Goal: Find specific page/section: Find specific page/section

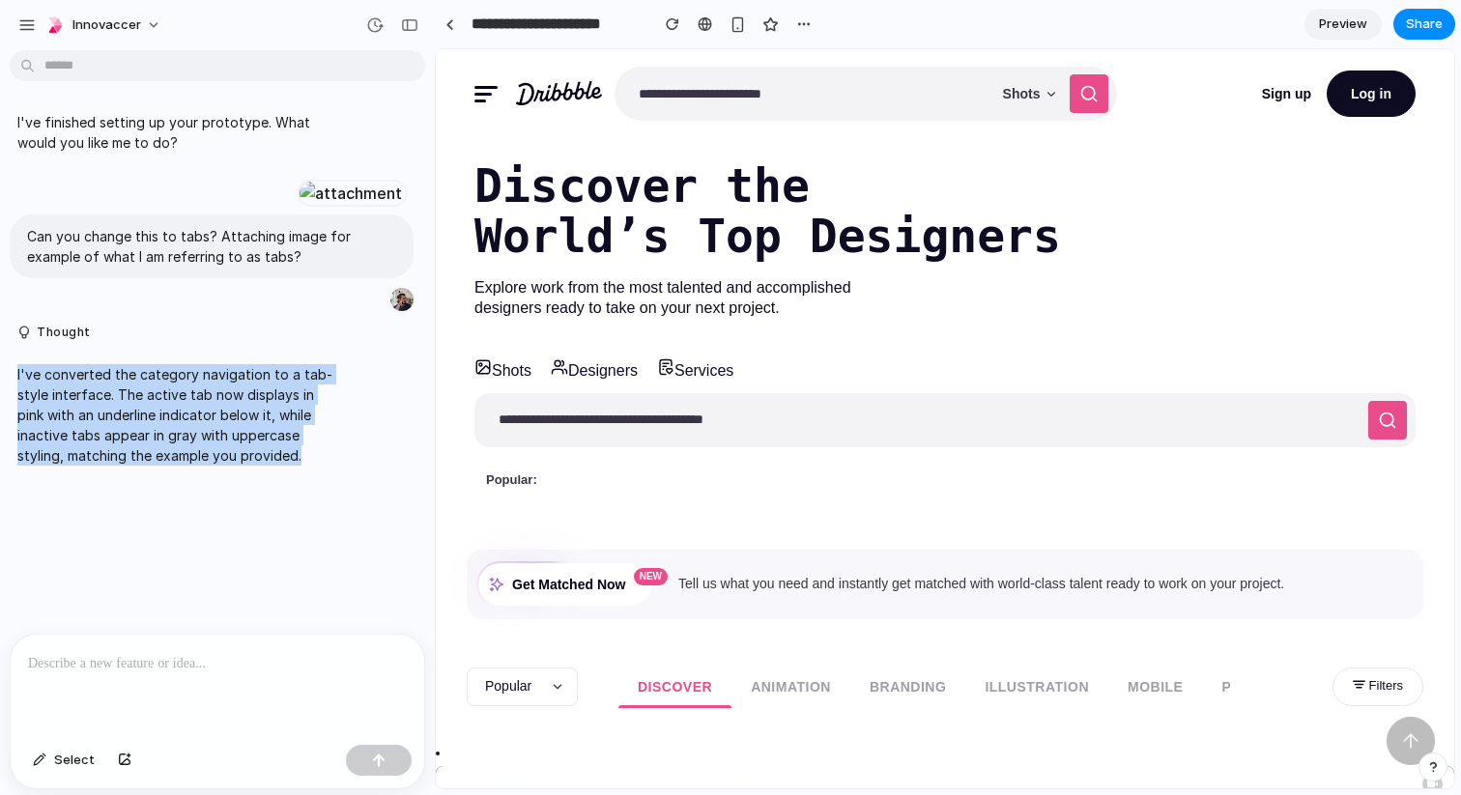
scroll to position [14, 0]
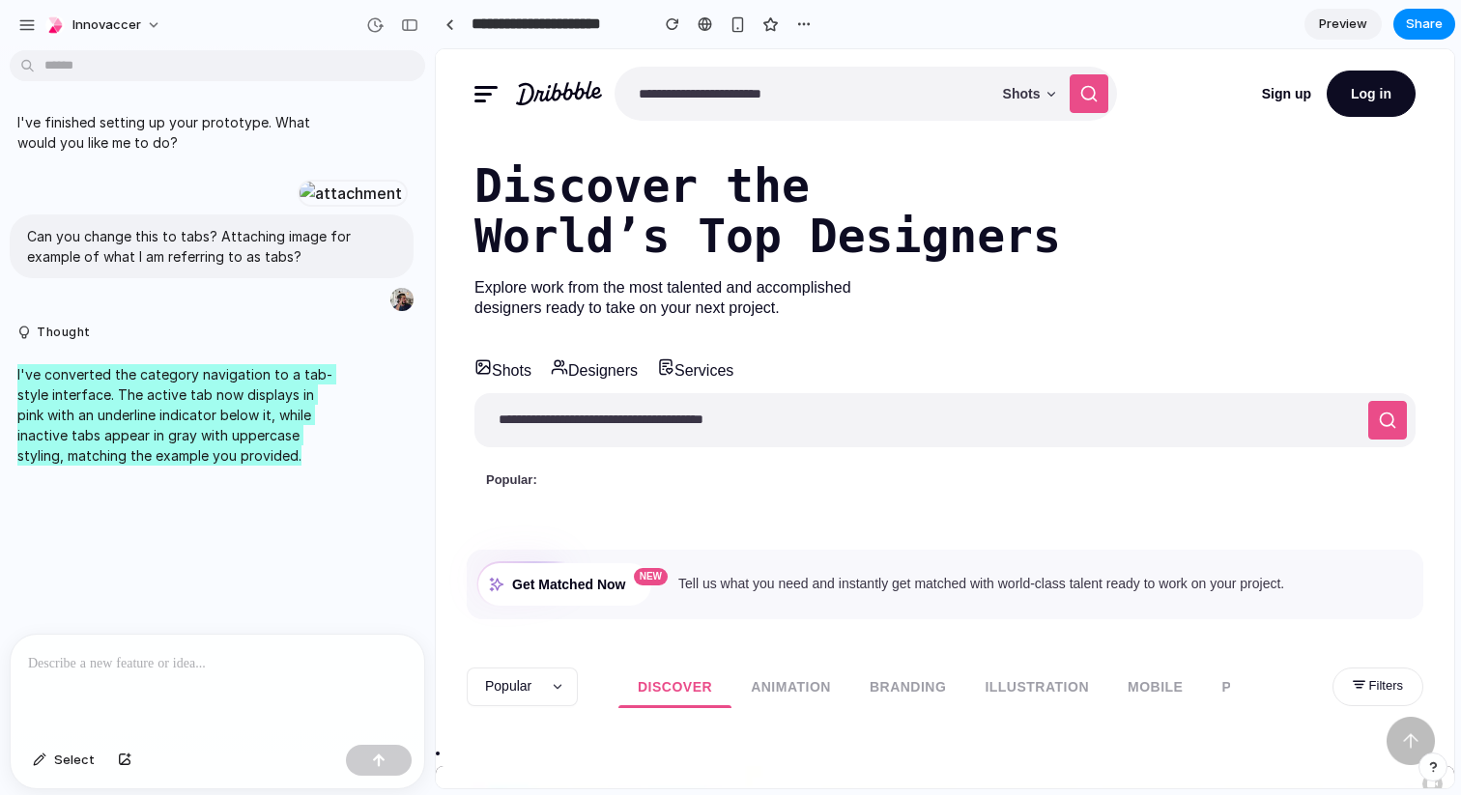
click at [590, 465] on div "Popular: dashboard landing page e-commerce logo card icons" at bounding box center [944, 480] width 941 height 31
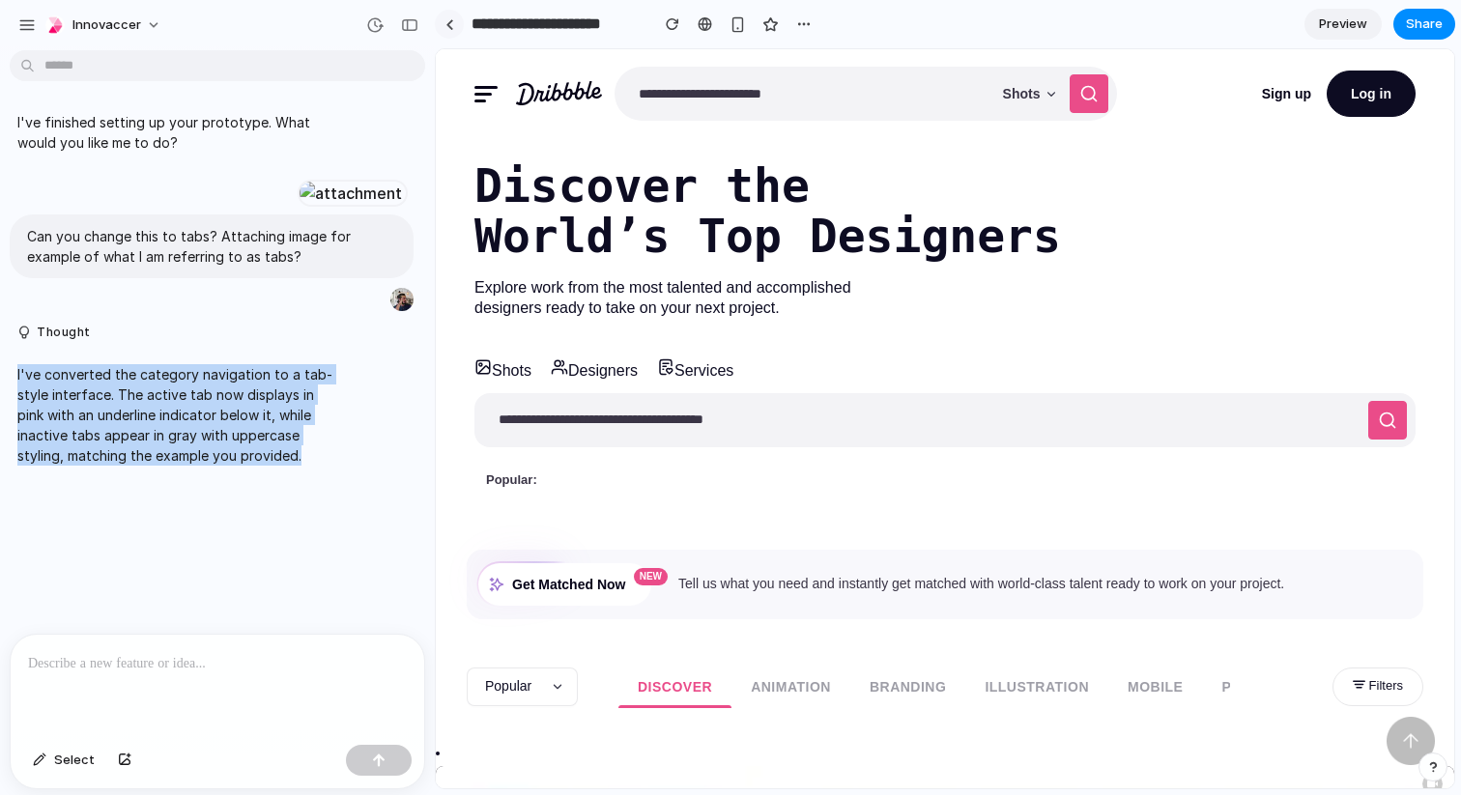
click at [459, 24] on link at bounding box center [449, 24] width 29 height 29
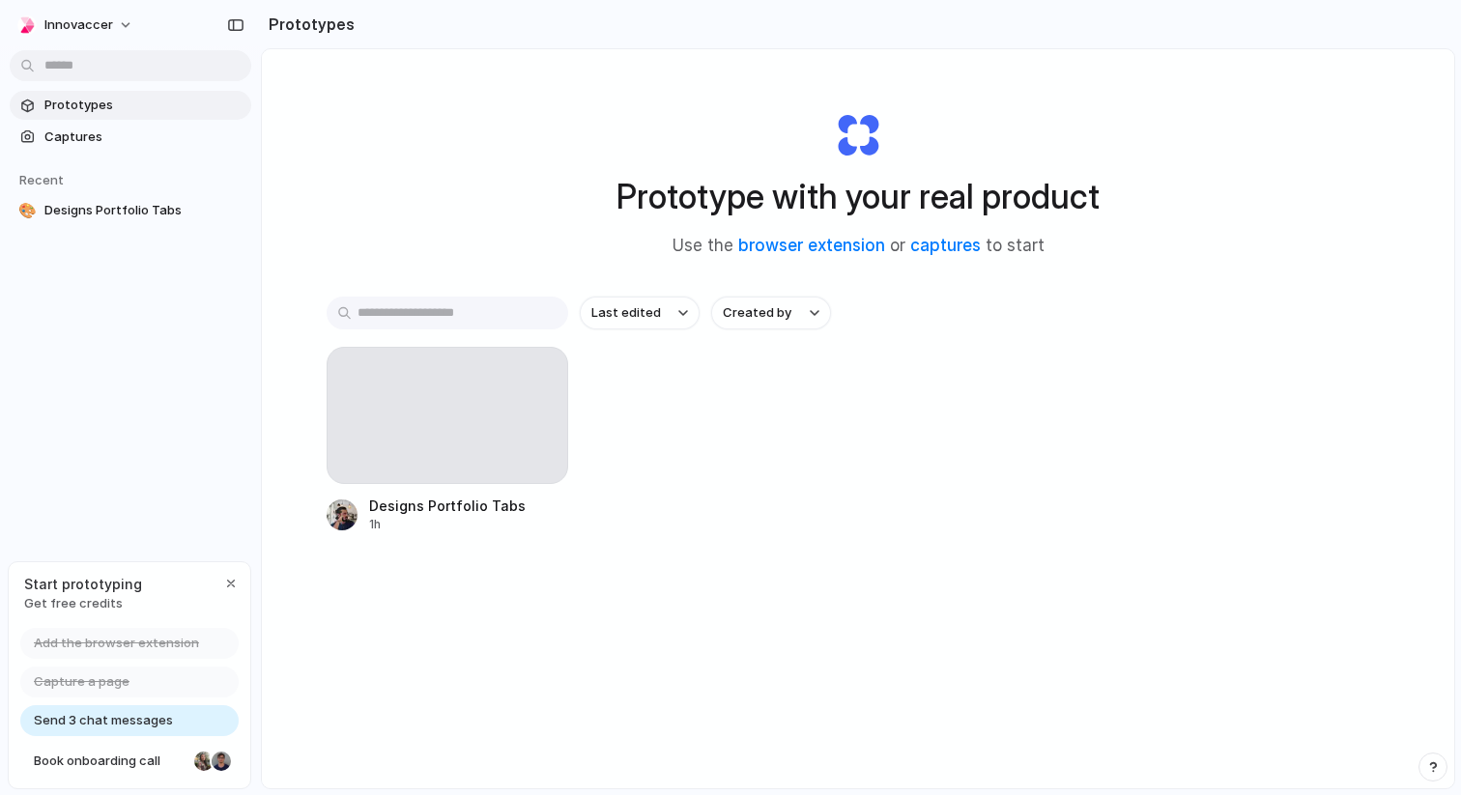
click at [239, 575] on div "Start prototyping Get free credits" at bounding box center [130, 593] width 242 height 63
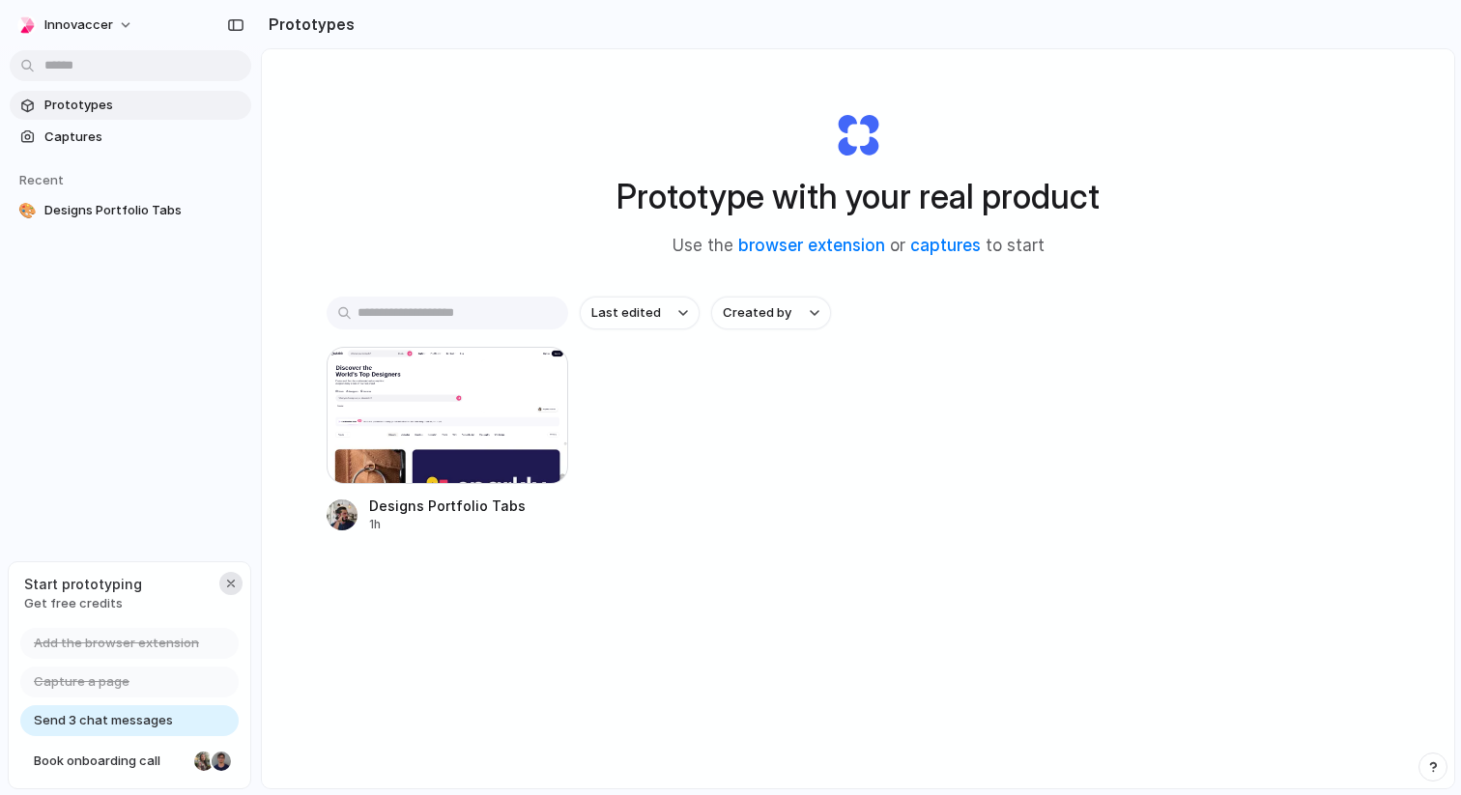
click at [228, 577] on div "button" at bounding box center [230, 583] width 15 height 15
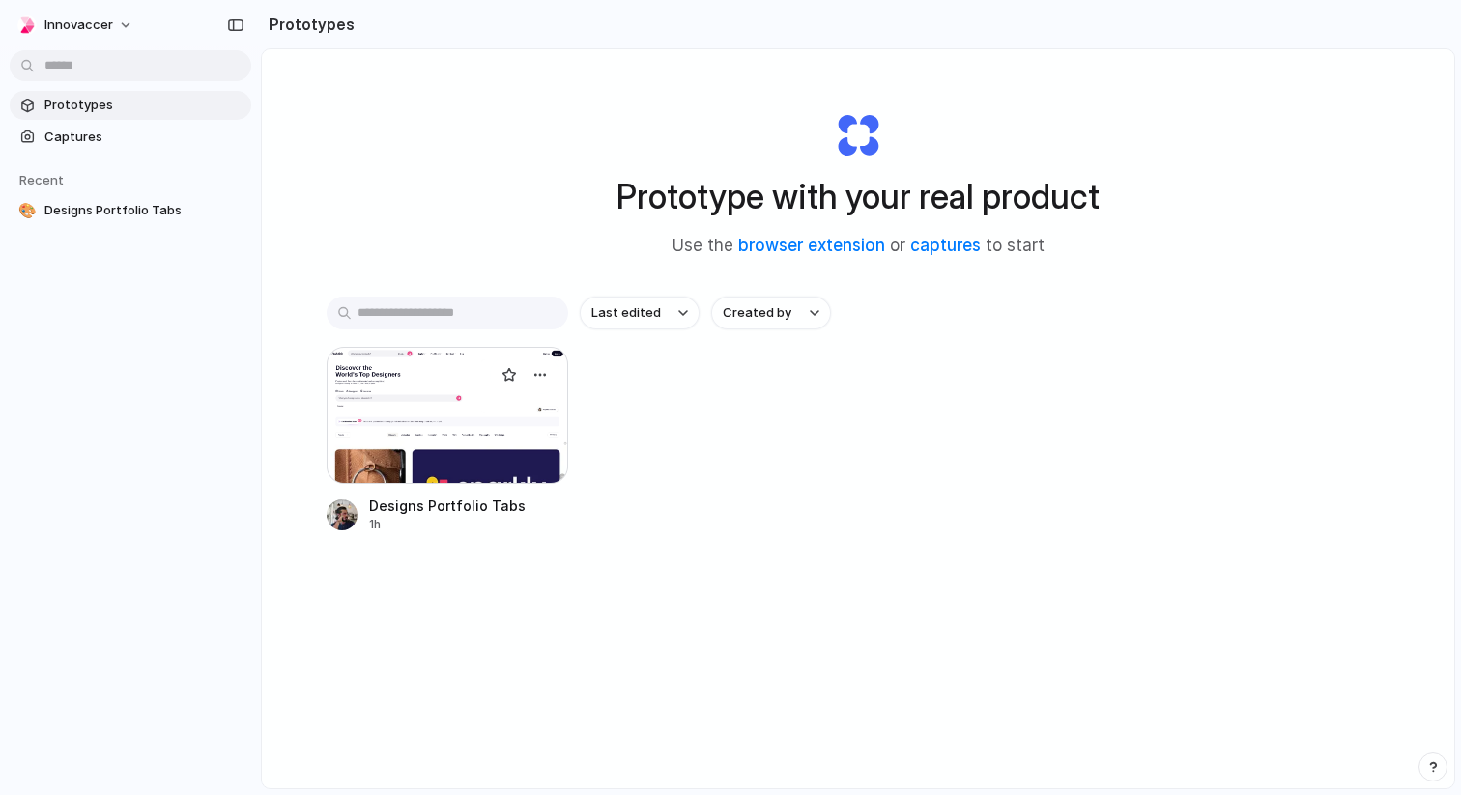
click at [486, 421] on div at bounding box center [448, 415] width 242 height 137
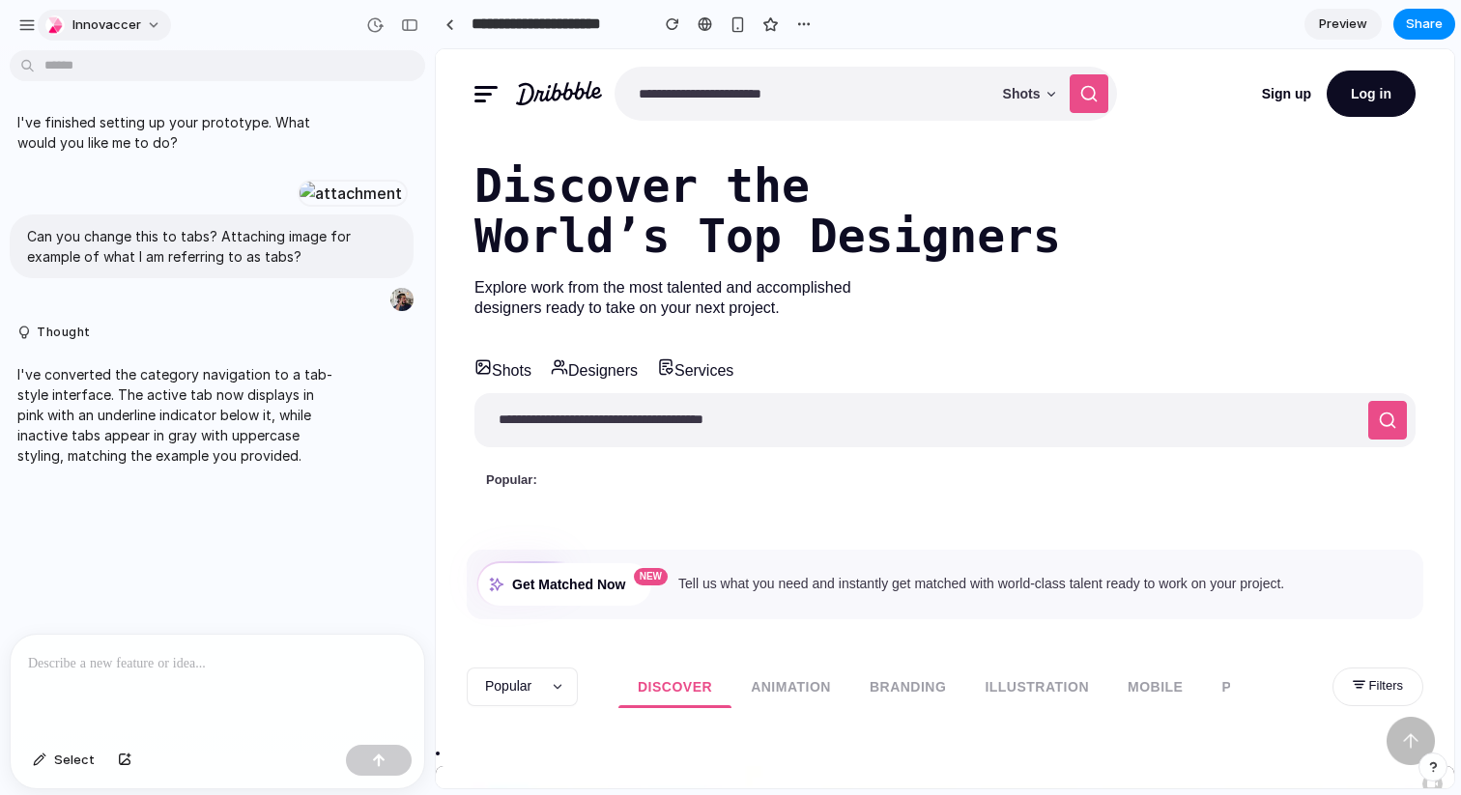
click at [140, 31] on button "Innovaccer" at bounding box center [104, 25] width 133 height 31
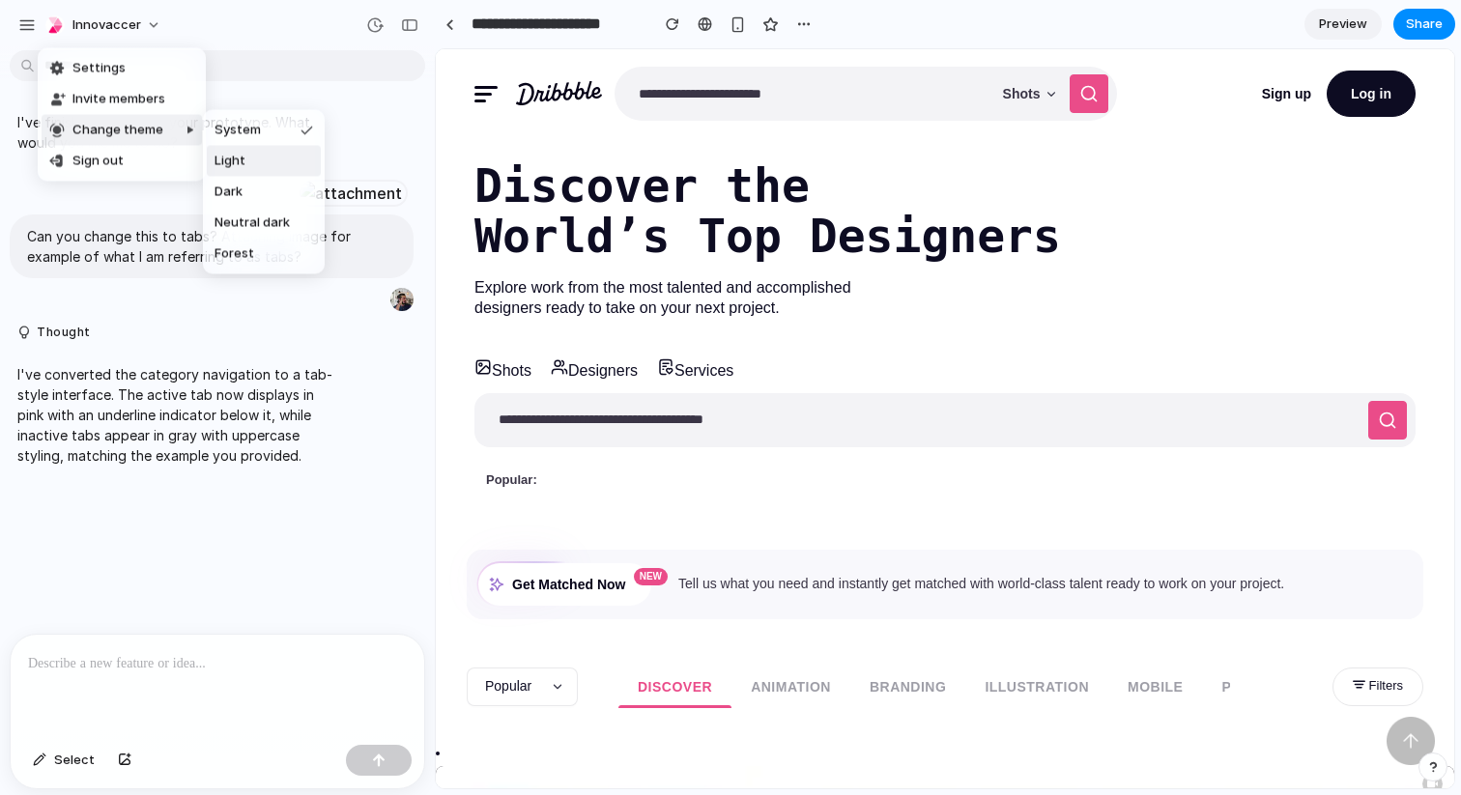
click at [249, 177] on li "Dark" at bounding box center [264, 192] width 114 height 31
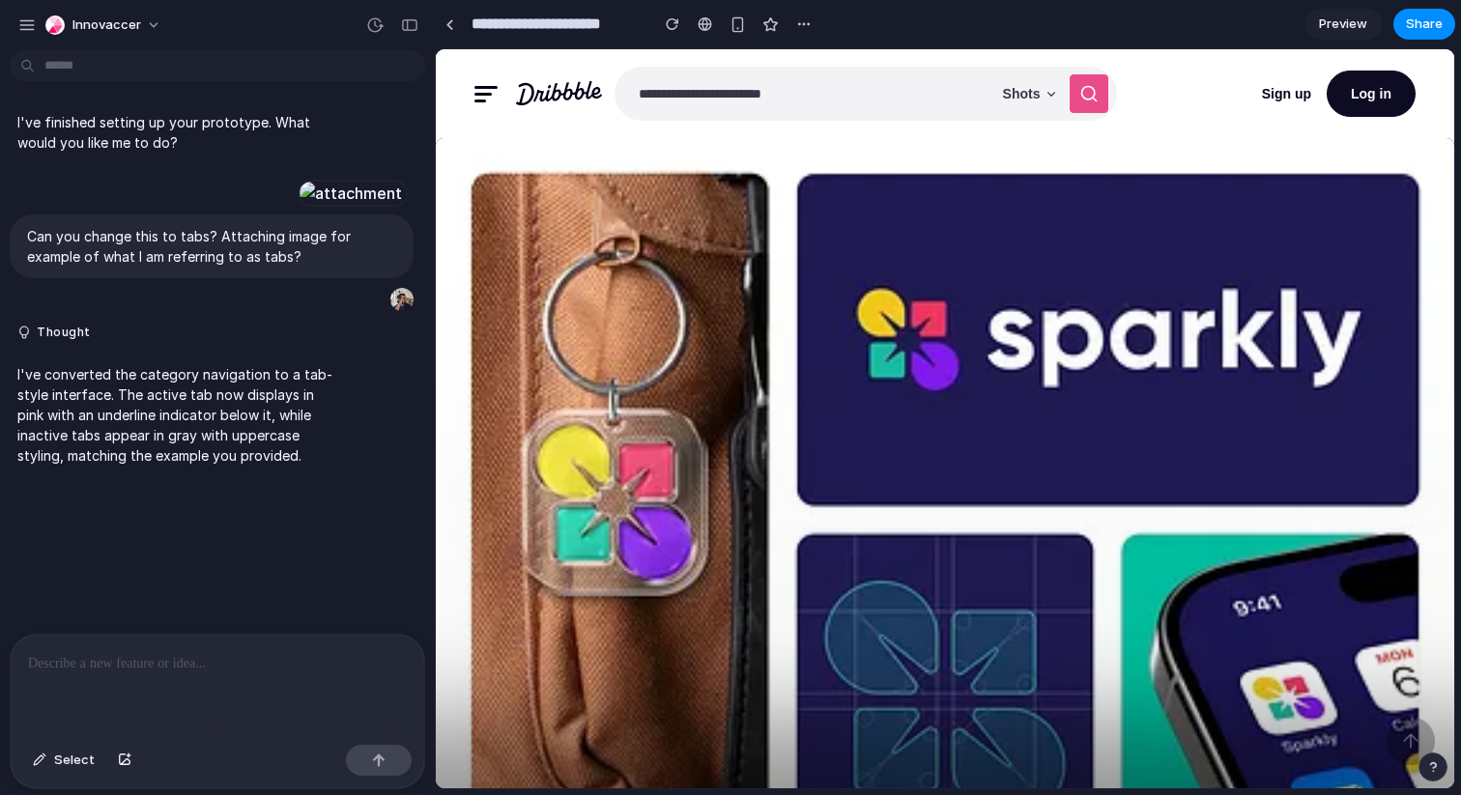
click at [587, 356] on link at bounding box center [945, 520] width 1018 height 764
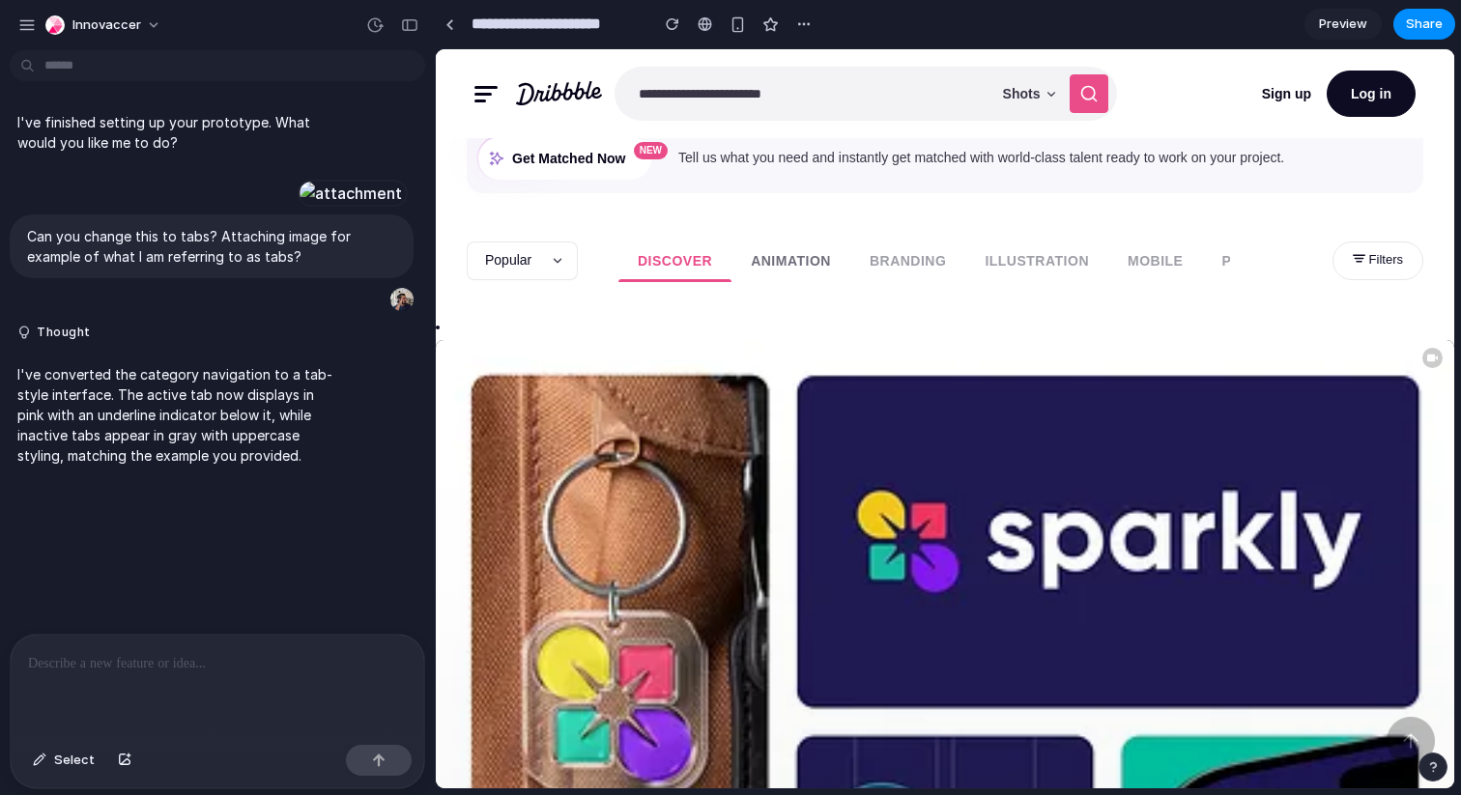
click at [817, 268] on link "Animation" at bounding box center [790, 261] width 119 height 43
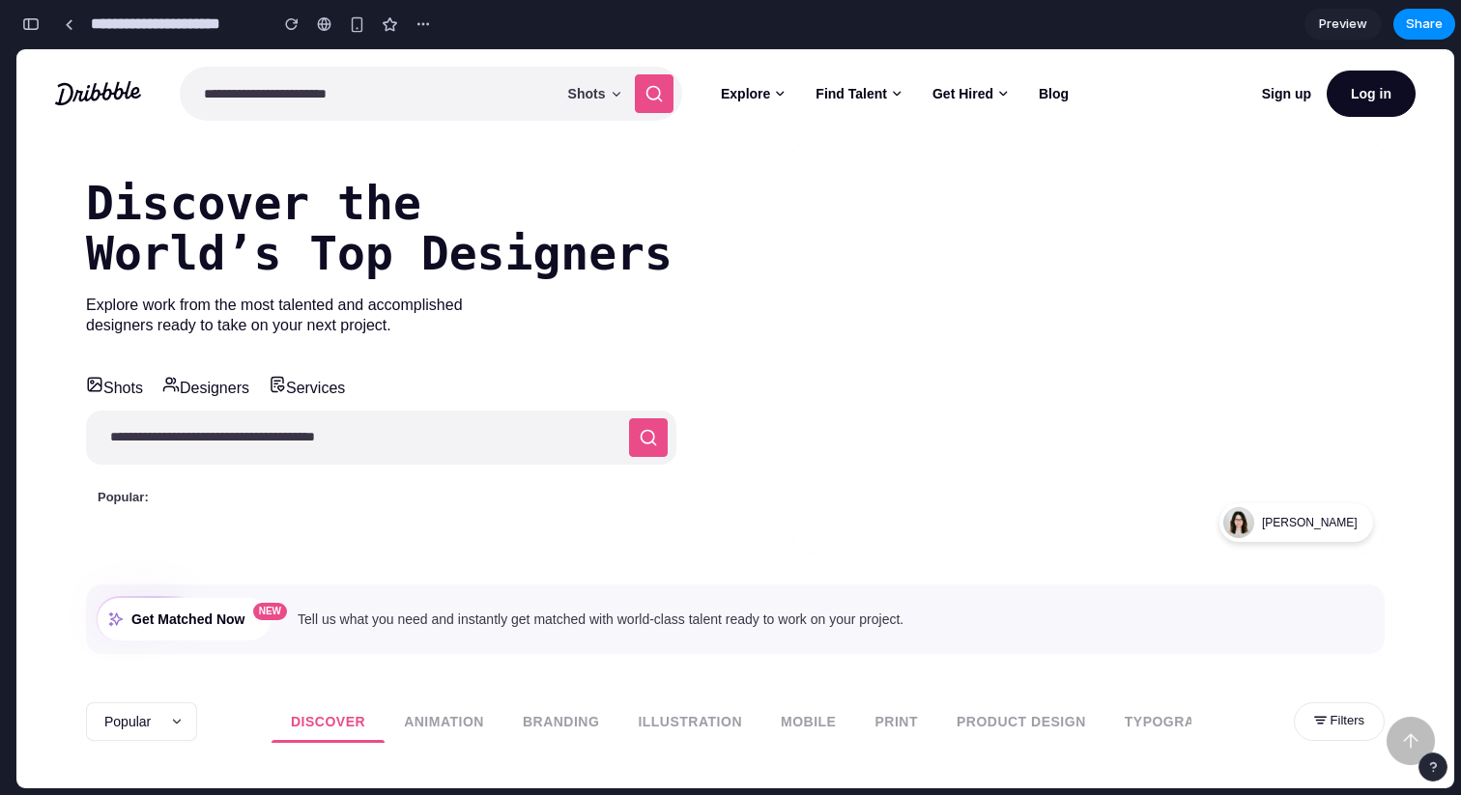
scroll to position [76, 0]
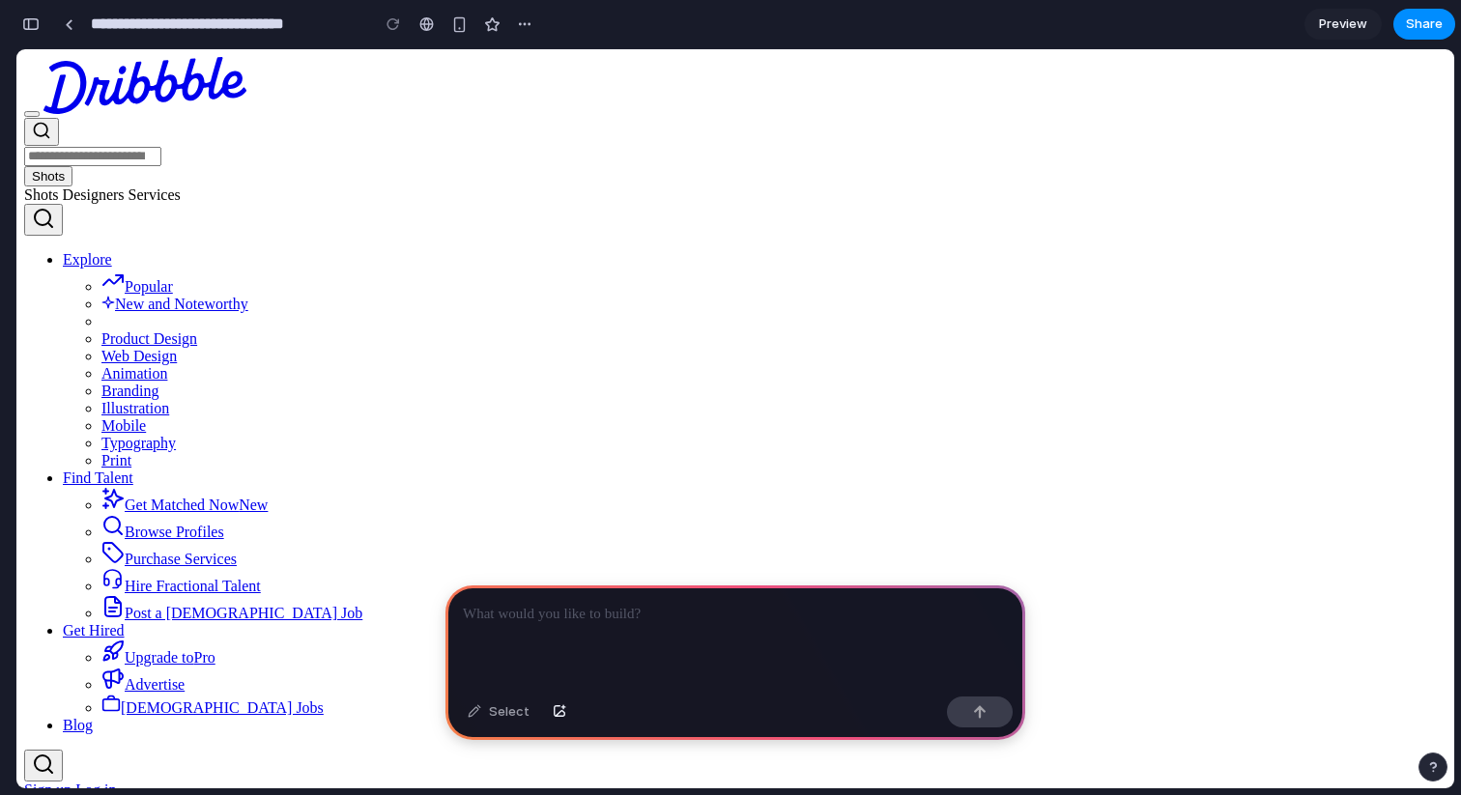
click at [620, 626] on div at bounding box center [735, 637] width 580 height 103
click at [161, 147] on input "search" at bounding box center [92, 156] width 137 height 19
type input "*"
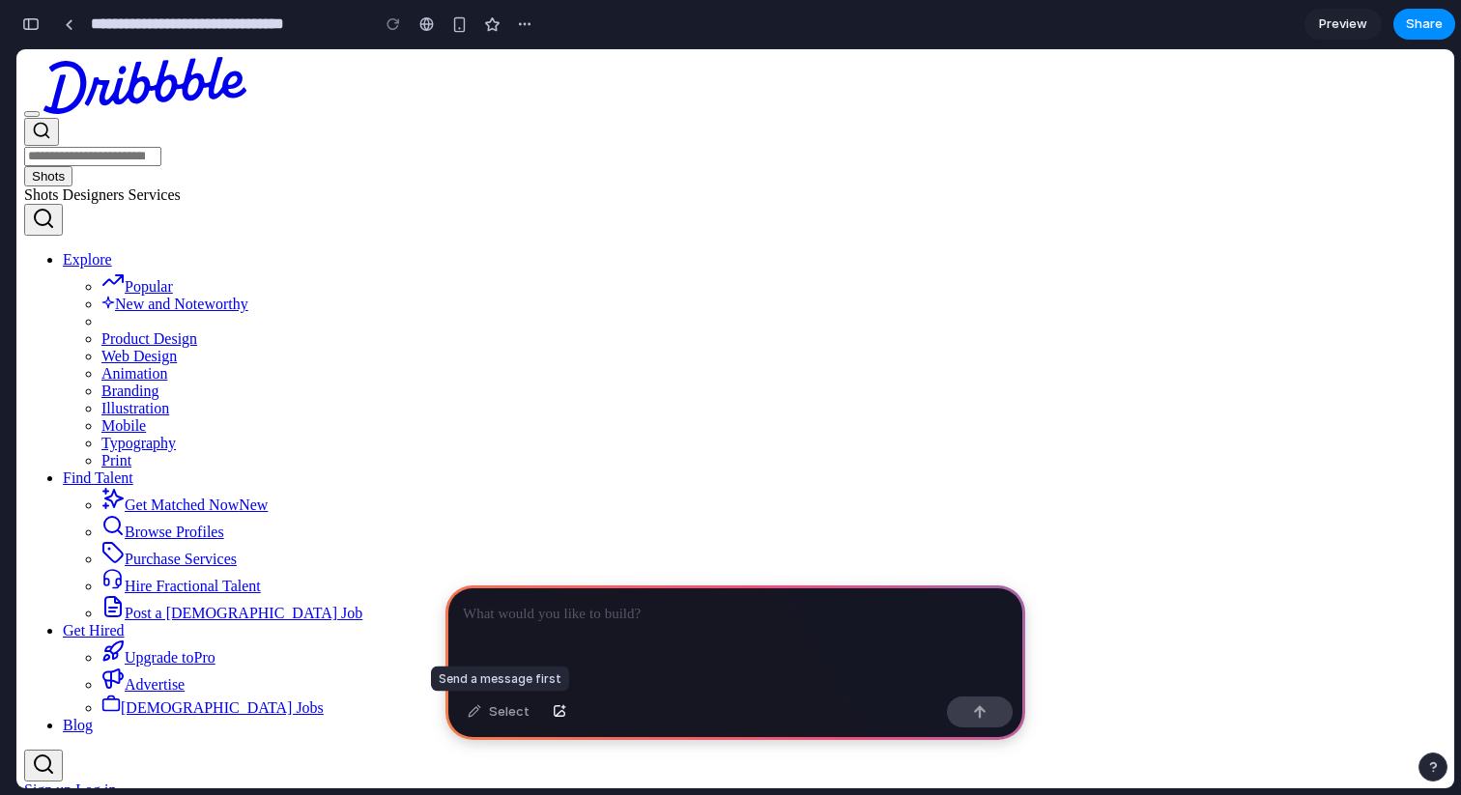
click at [492, 719] on div "Select" at bounding box center [498, 712] width 81 height 31
click at [530, 592] on div at bounding box center [735, 637] width 580 height 103
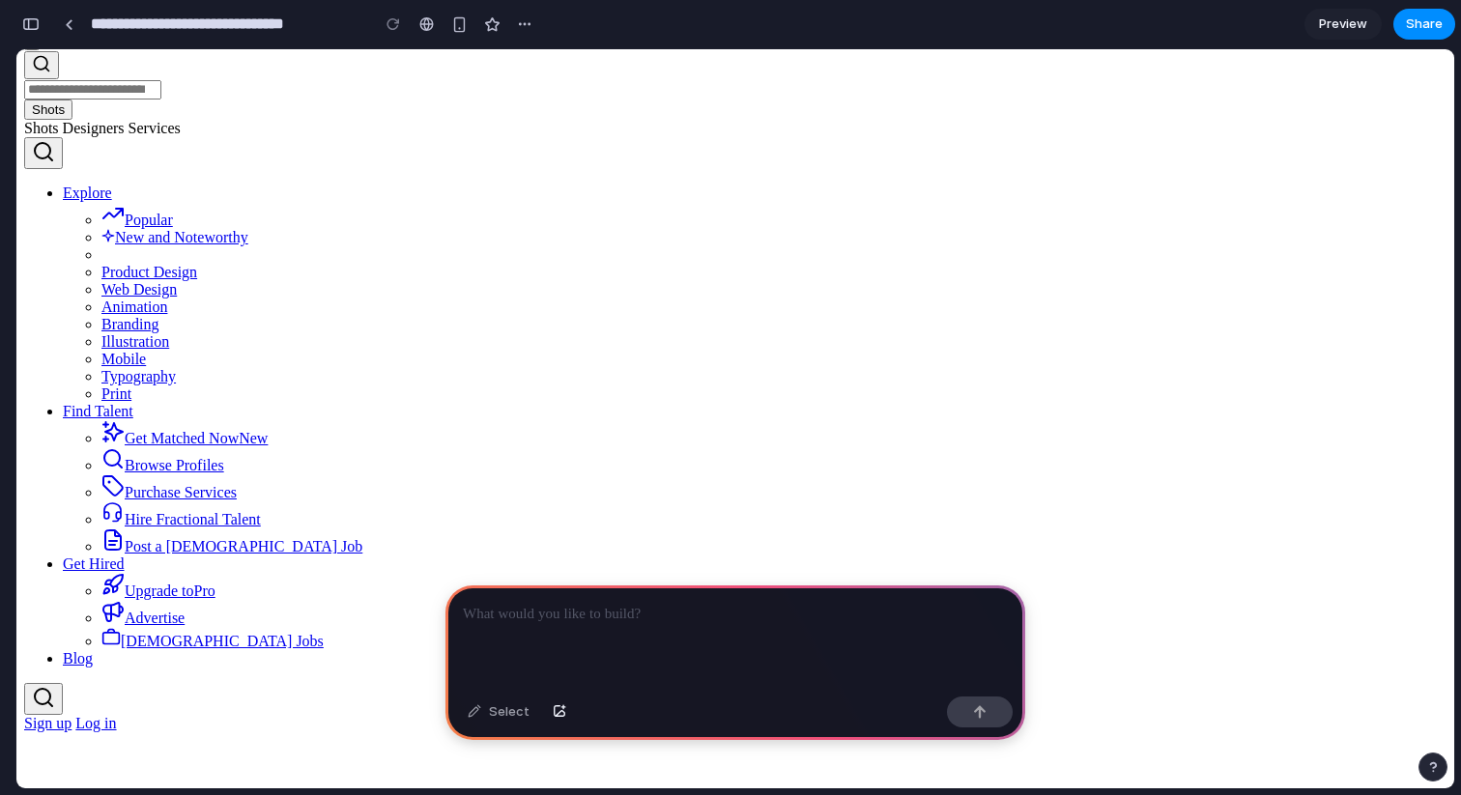
scroll to position [10, 0]
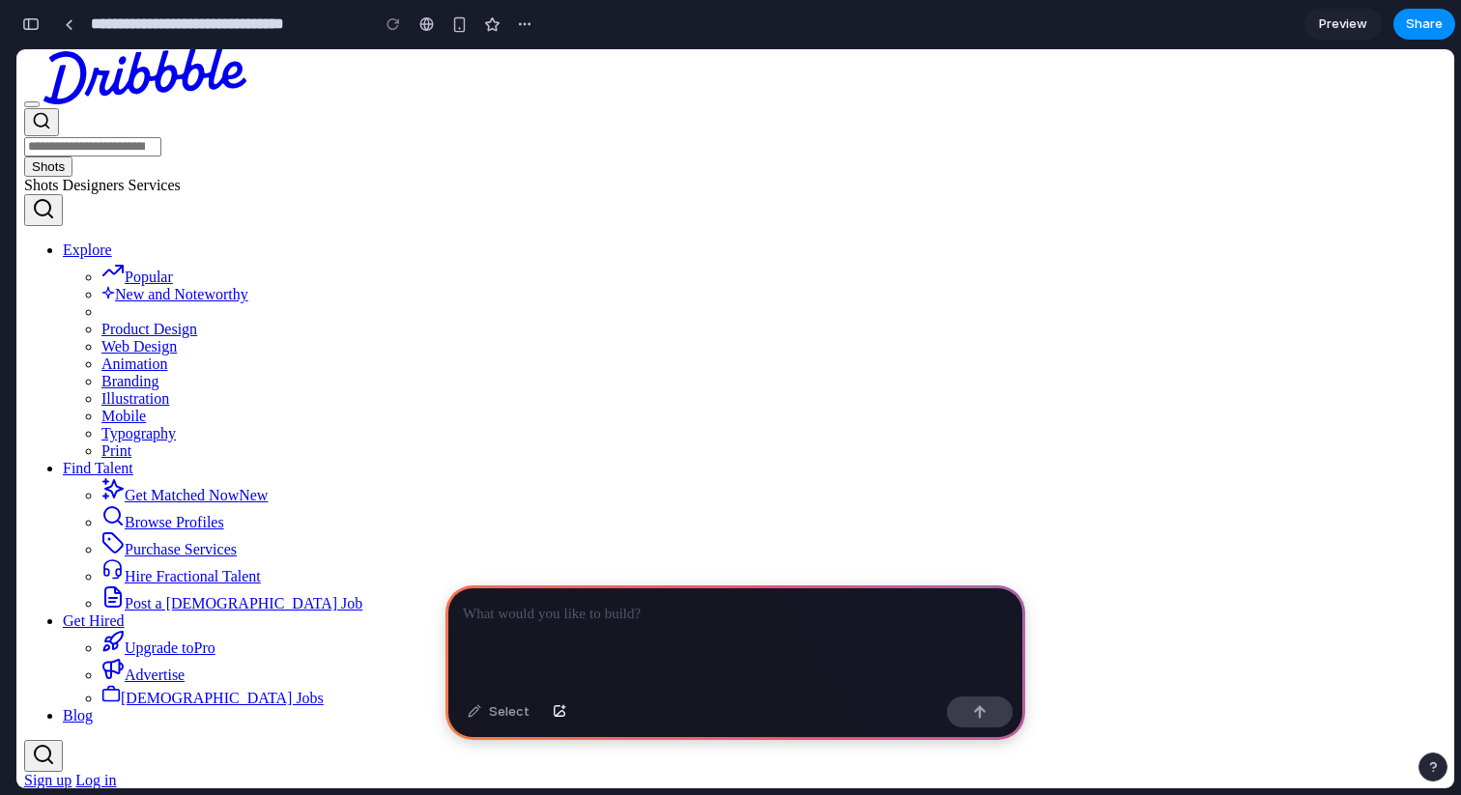
click at [528, 617] on p at bounding box center [735, 614] width 545 height 23
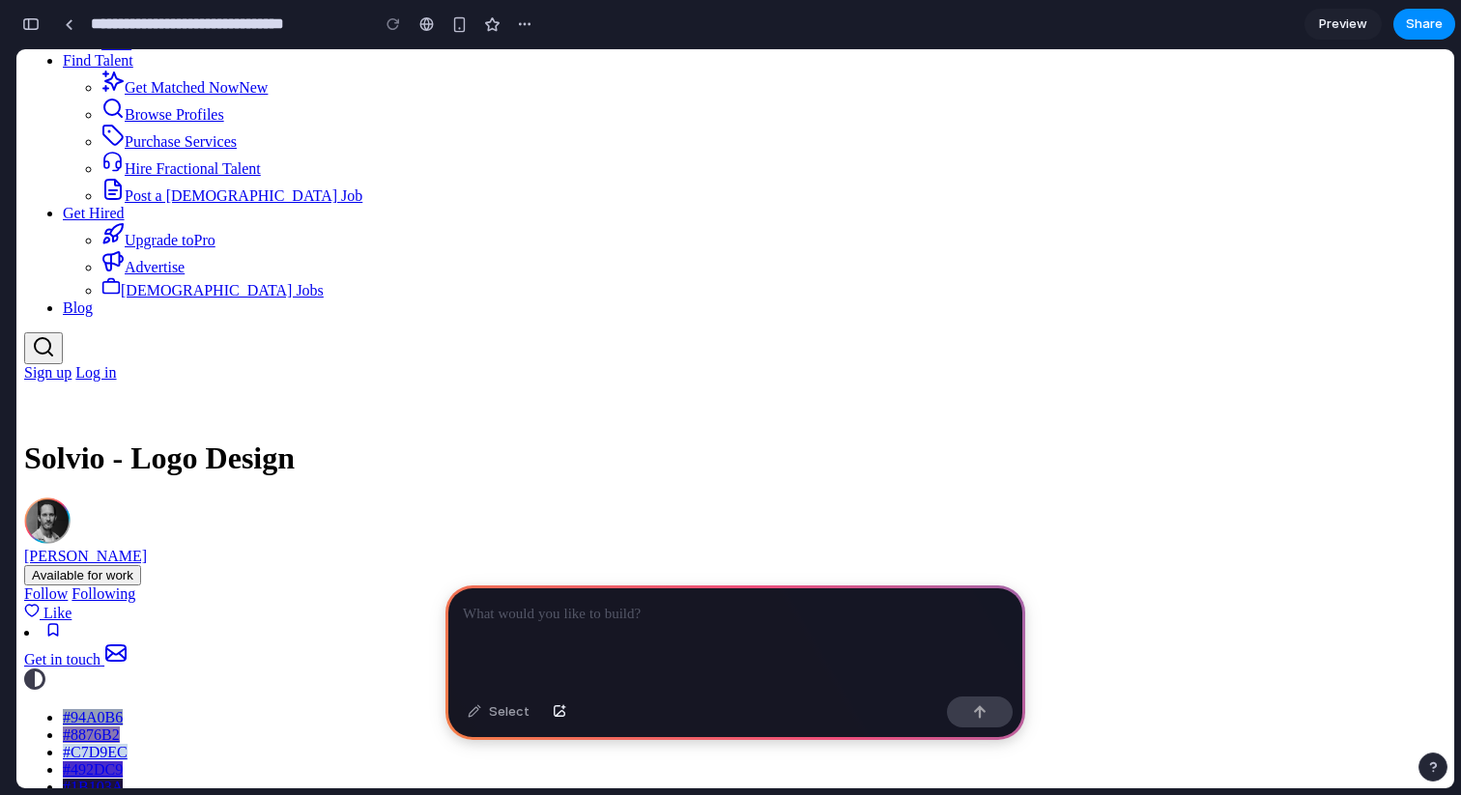
scroll to position [311, 0]
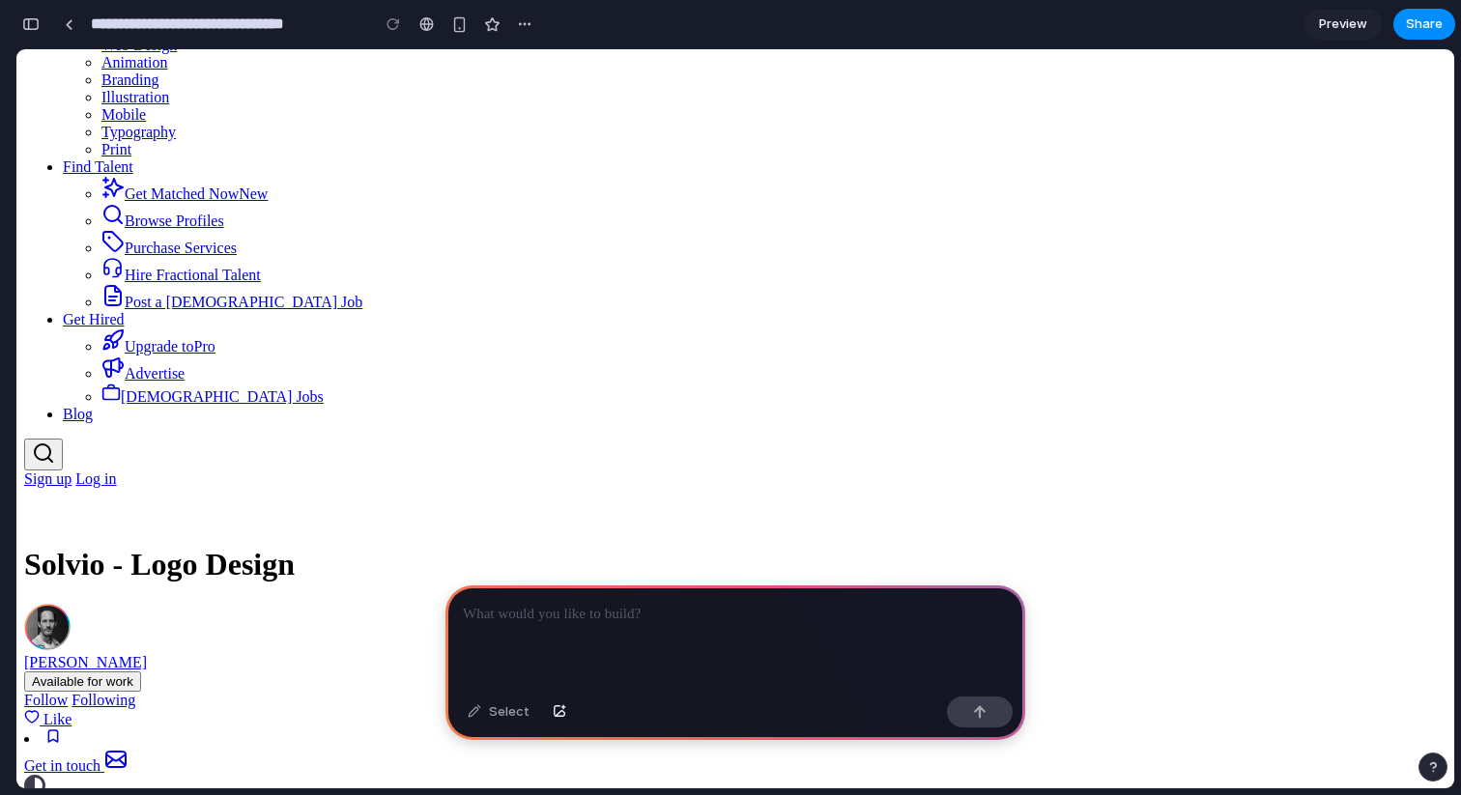
click at [32, 27] on div "button" at bounding box center [30, 24] width 17 height 14
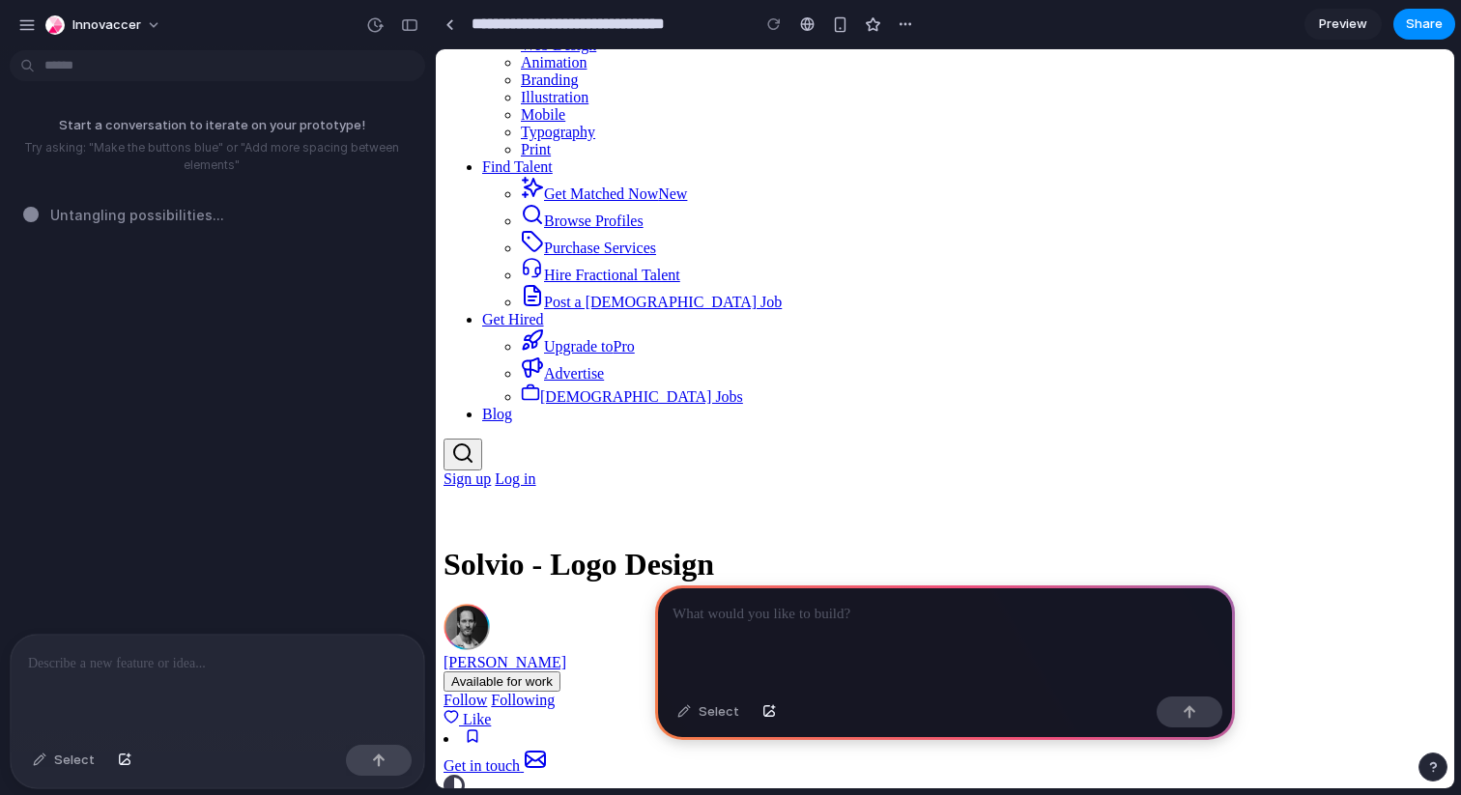
scroll to position [0, 0]
click at [161, 688] on div at bounding box center [218, 686] width 414 height 102
click at [77, 760] on div "Select" at bounding box center [63, 760] width 81 height 31
click at [84, 758] on div "Select" at bounding box center [63, 760] width 81 height 31
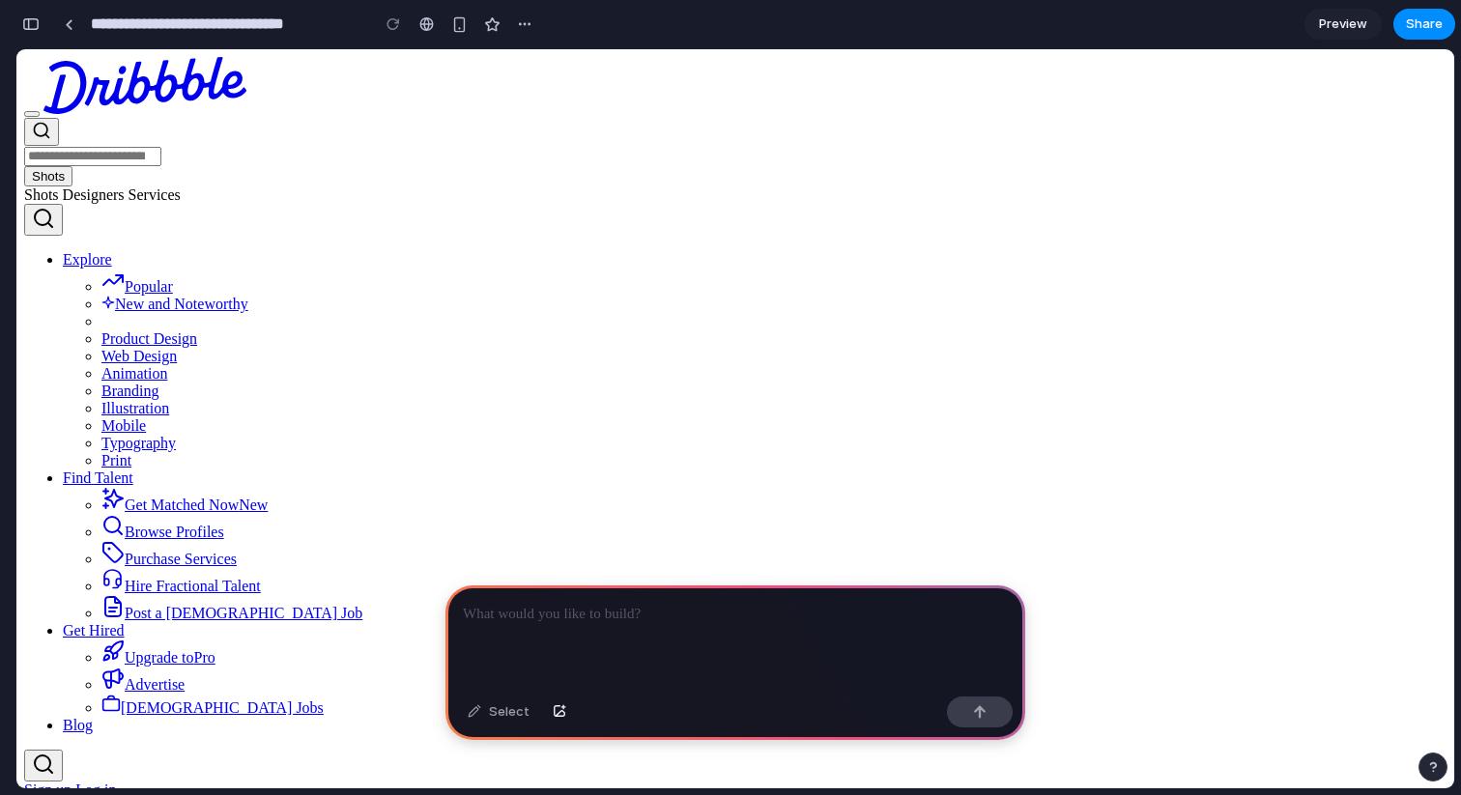
click at [40, 26] on button "button" at bounding box center [30, 24] width 31 height 31
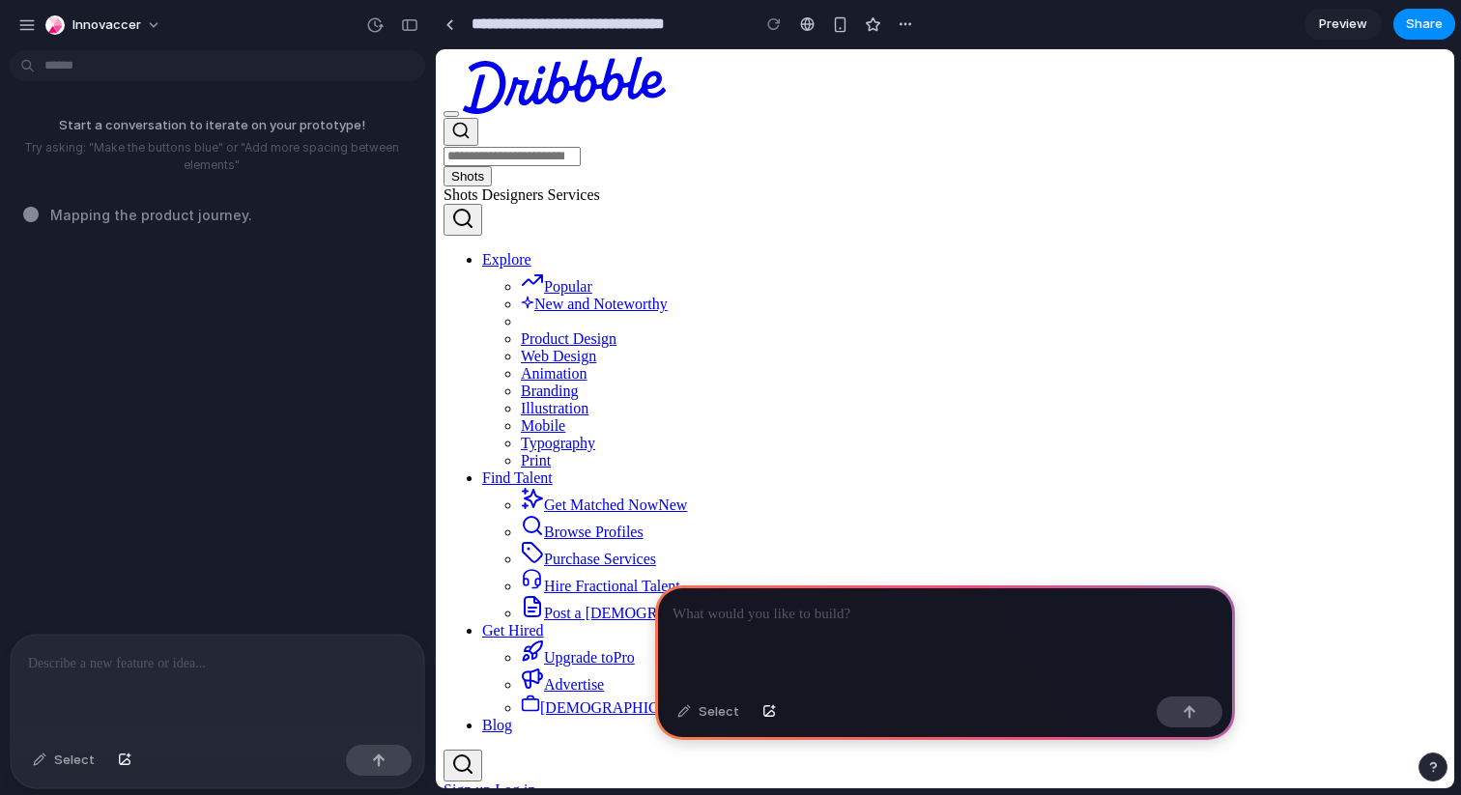
click at [72, 679] on div at bounding box center [218, 686] width 414 height 102
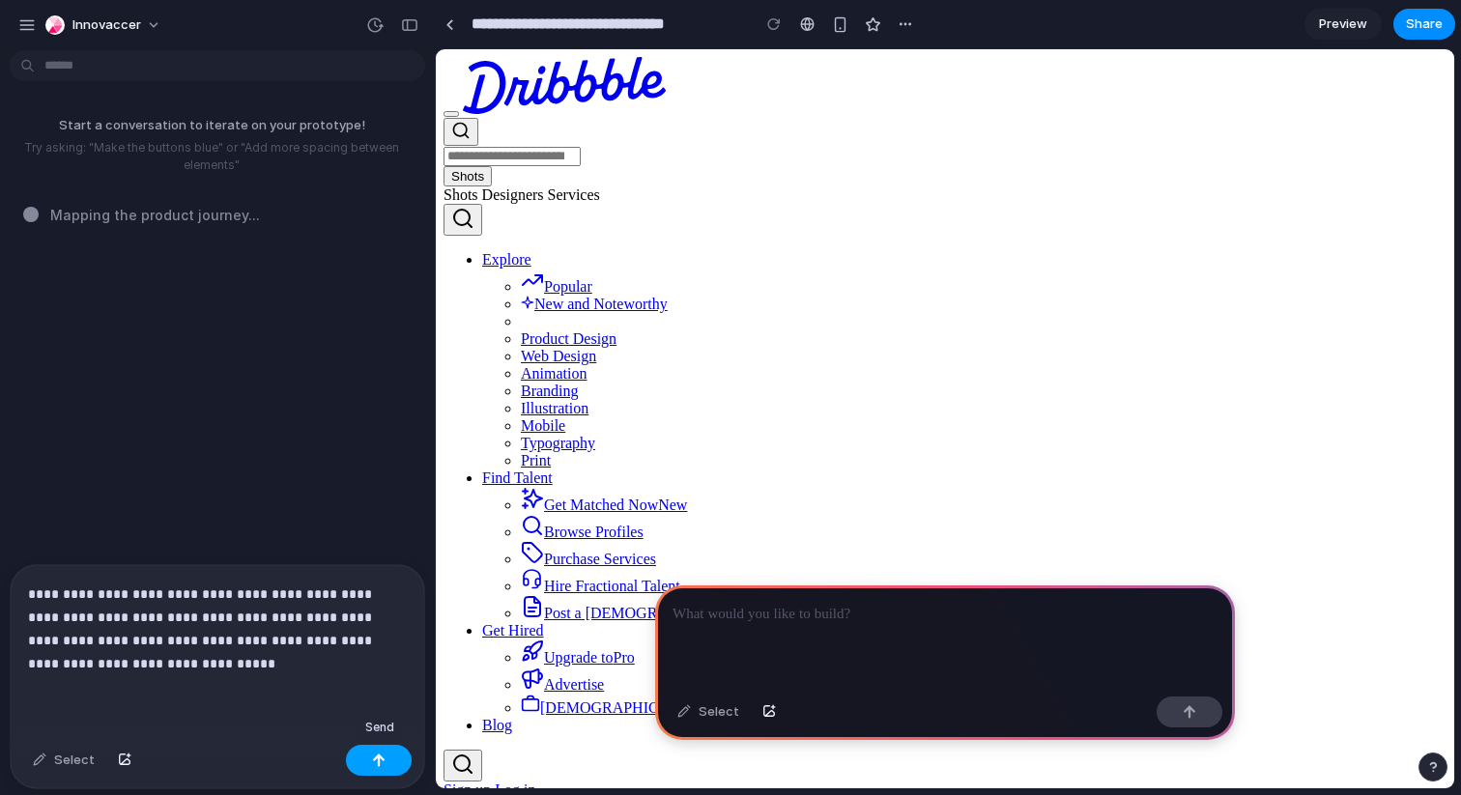
click at [370, 754] on button "button" at bounding box center [379, 760] width 66 height 31
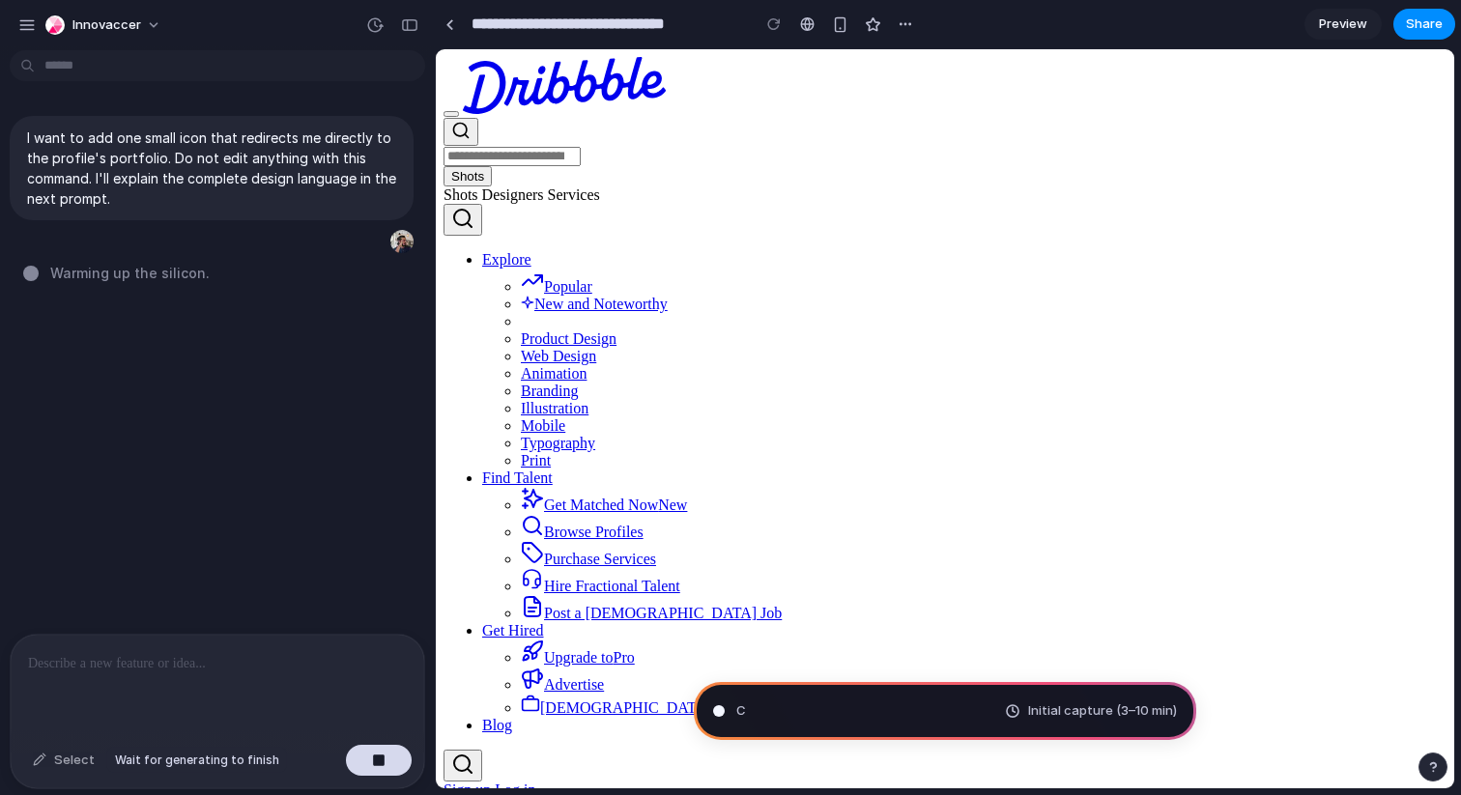
type input "**********"
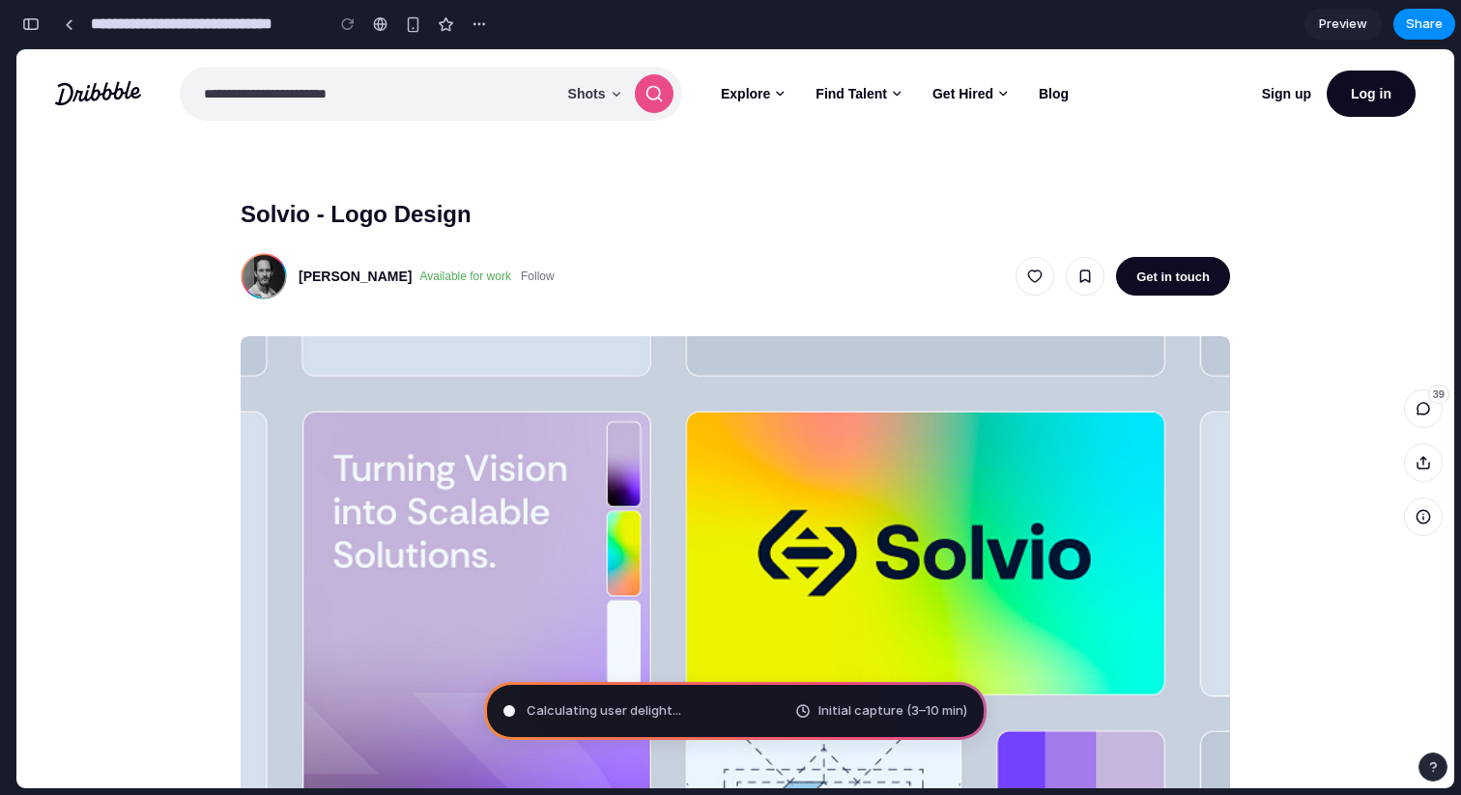
click at [25, 26] on div "button" at bounding box center [30, 24] width 17 height 14
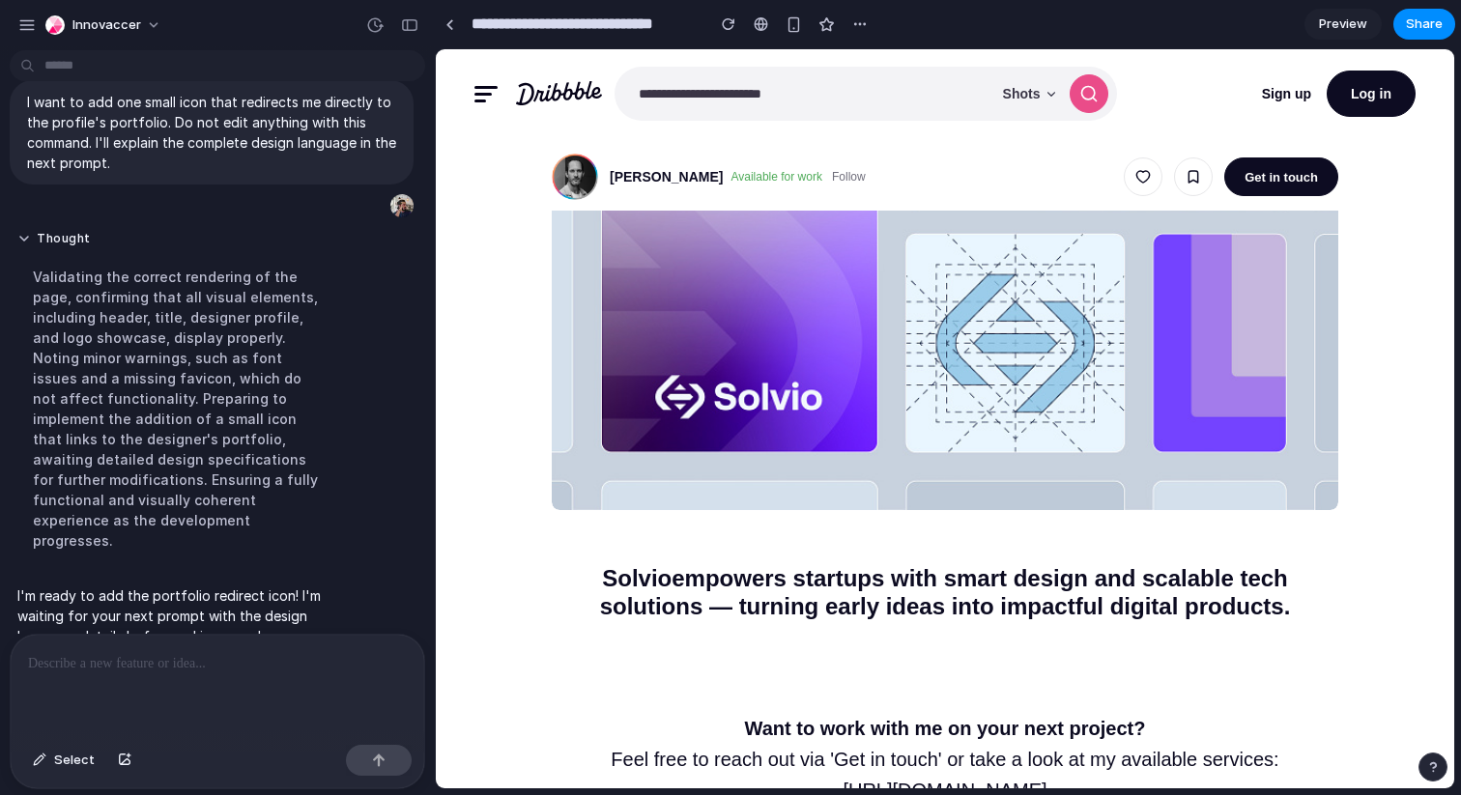
scroll to position [48, 0]
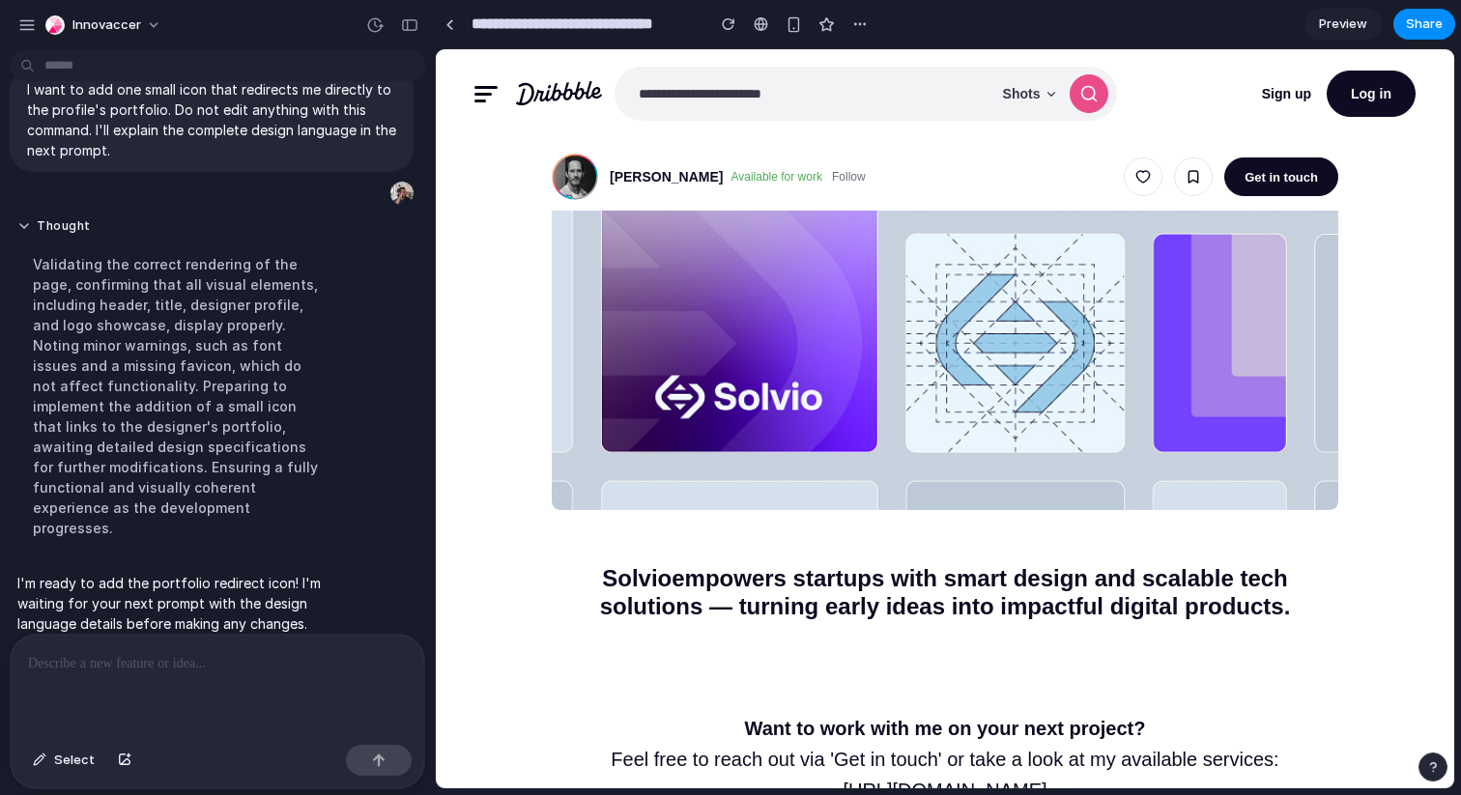
click at [211, 679] on div at bounding box center [218, 686] width 414 height 102
click at [71, 764] on span "Select" at bounding box center [74, 760] width 41 height 19
click at [569, 193] on div at bounding box center [945, 419] width 1017 height 738
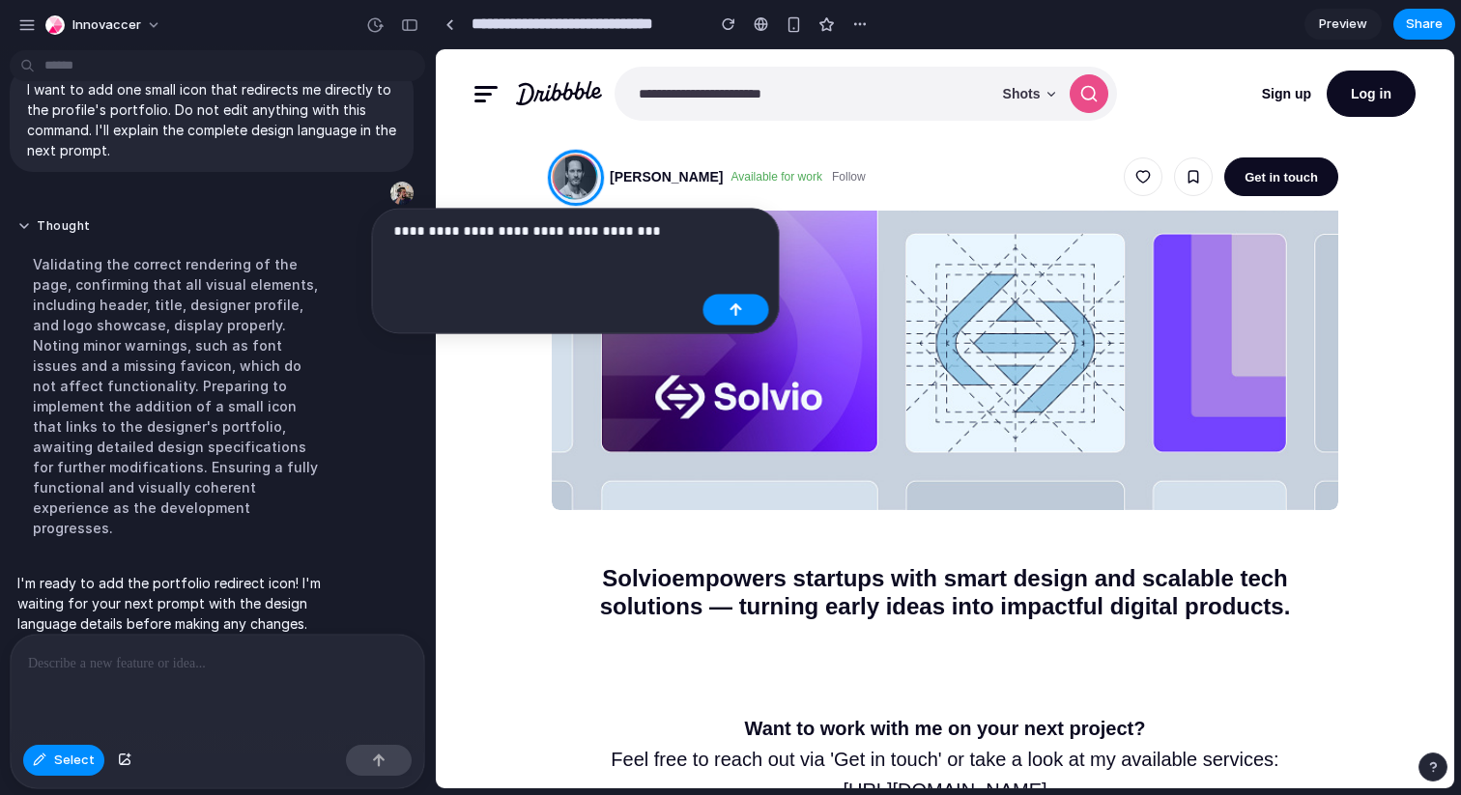
click at [528, 231] on p "**********" at bounding box center [544, 230] width 301 height 23
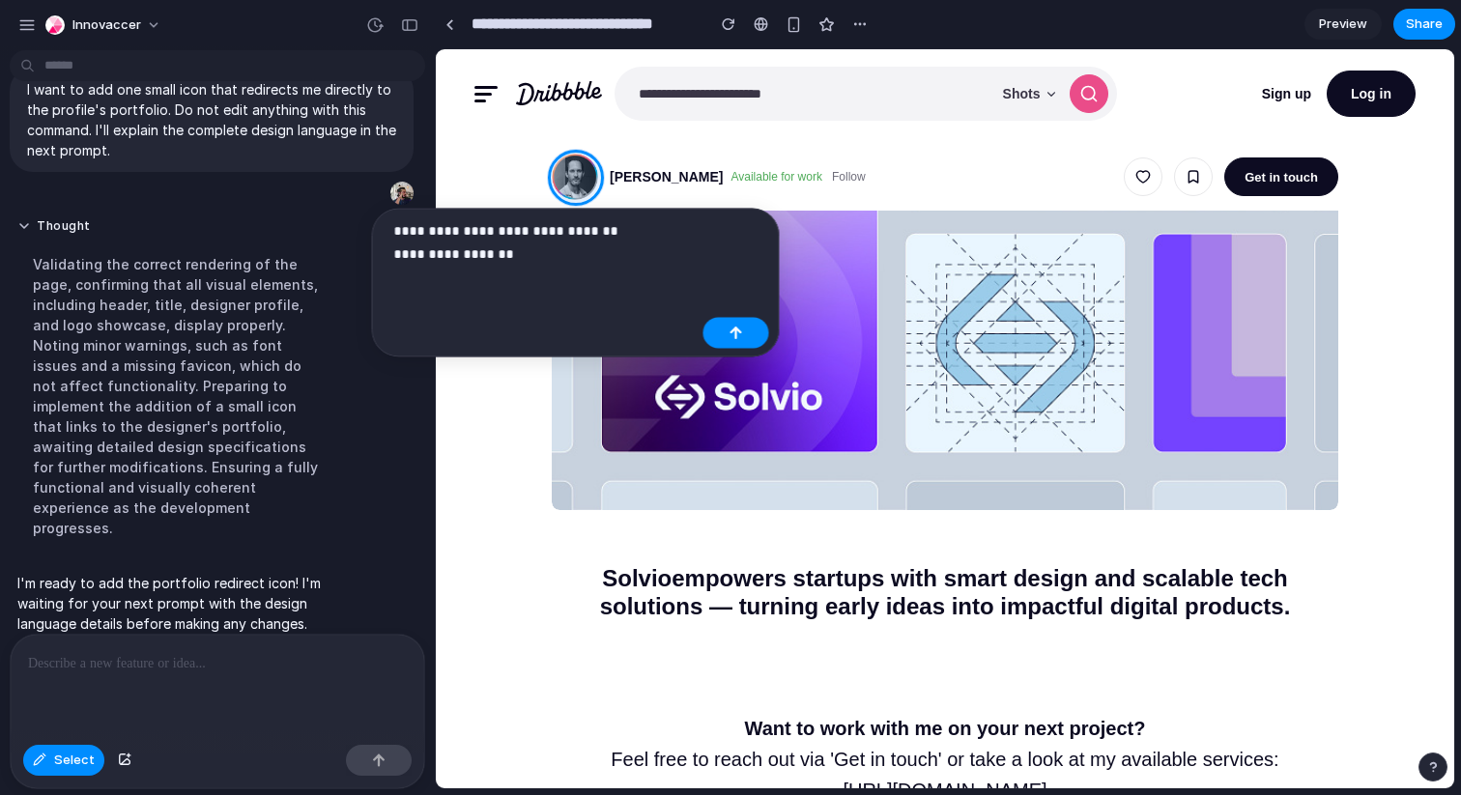
click at [668, 220] on p "**********" at bounding box center [544, 242] width 301 height 46
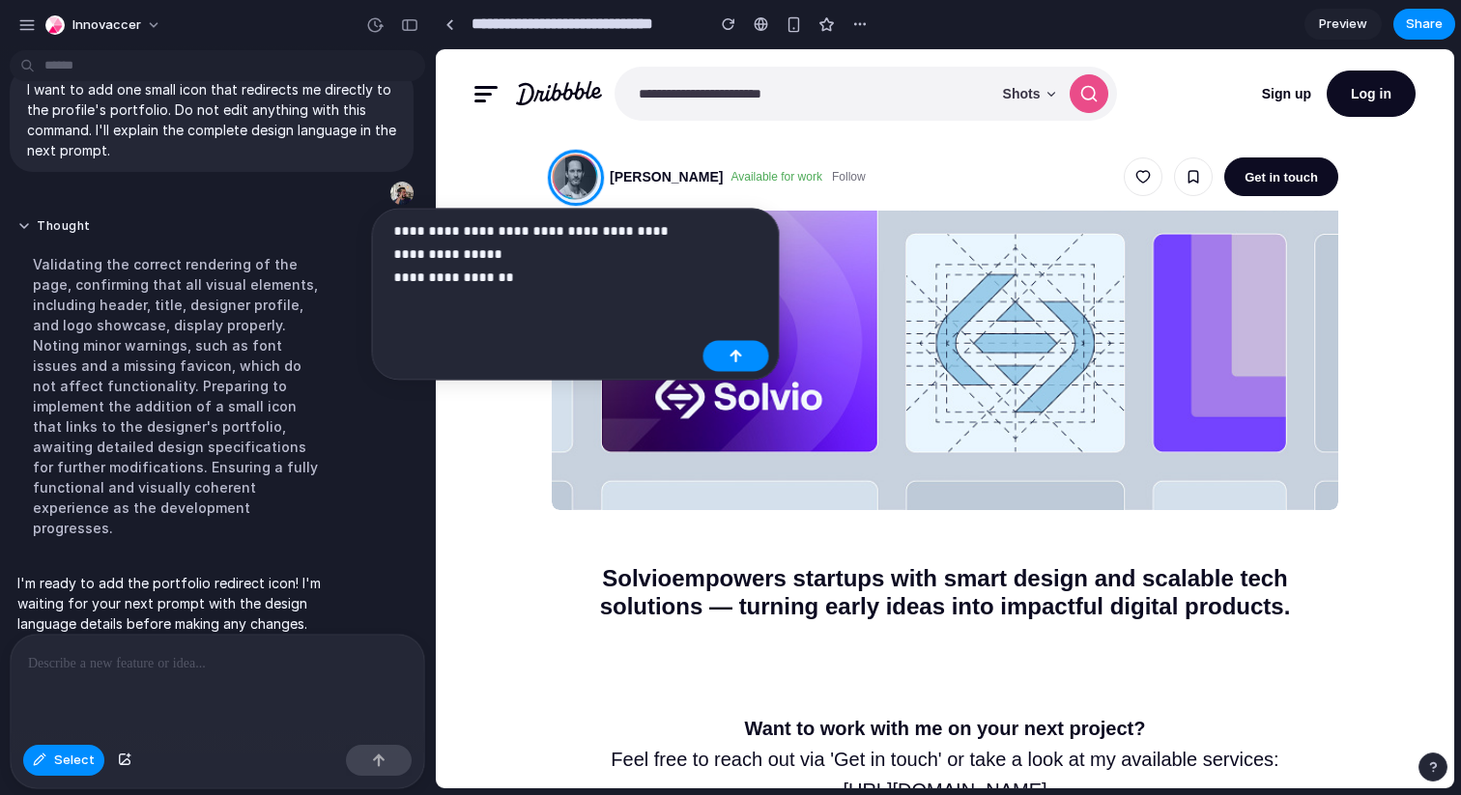
click at [394, 279] on p "**********" at bounding box center [544, 254] width 301 height 70
click at [600, 274] on p "**********" at bounding box center [544, 254] width 301 height 70
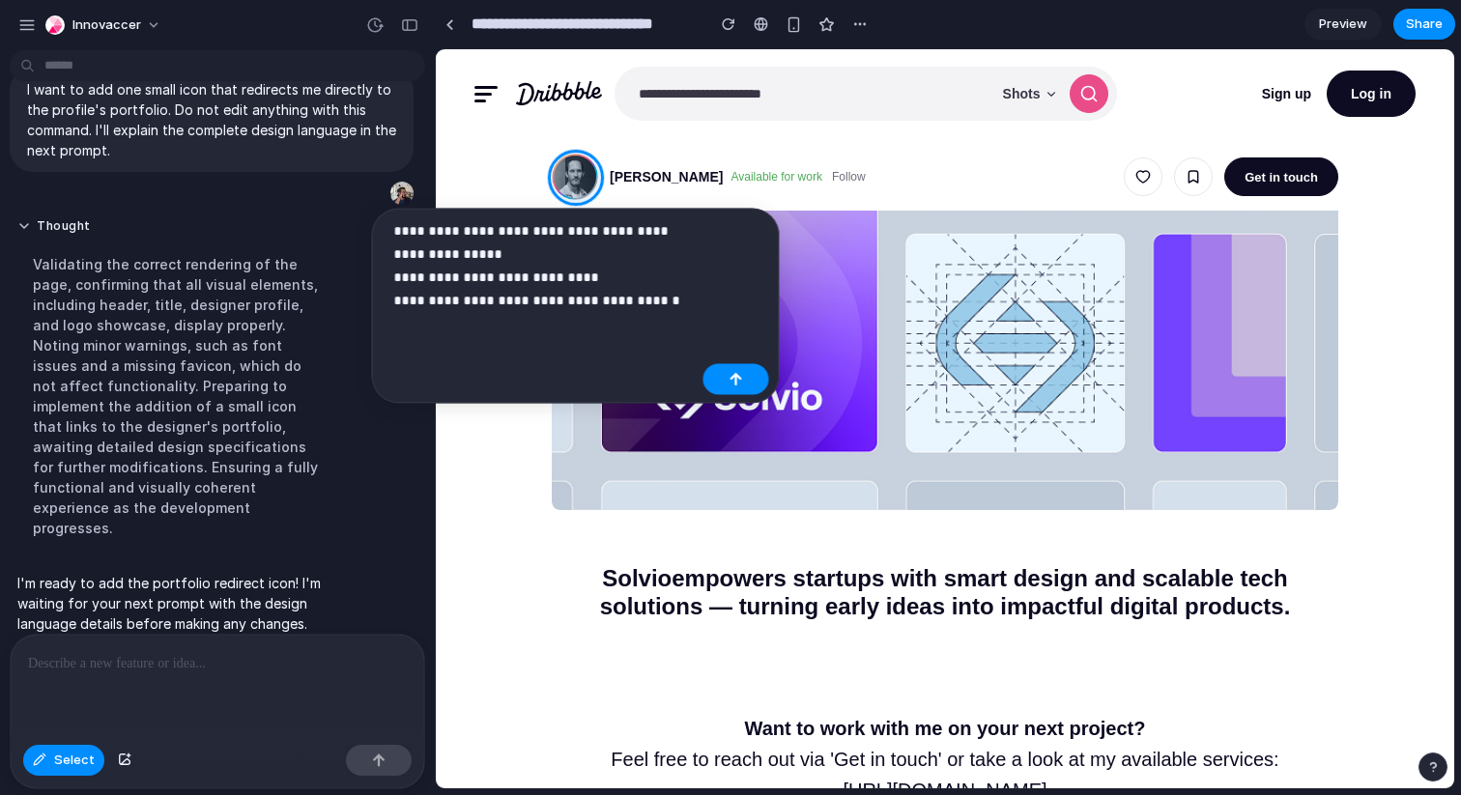
click at [609, 285] on p "**********" at bounding box center [544, 265] width 301 height 93
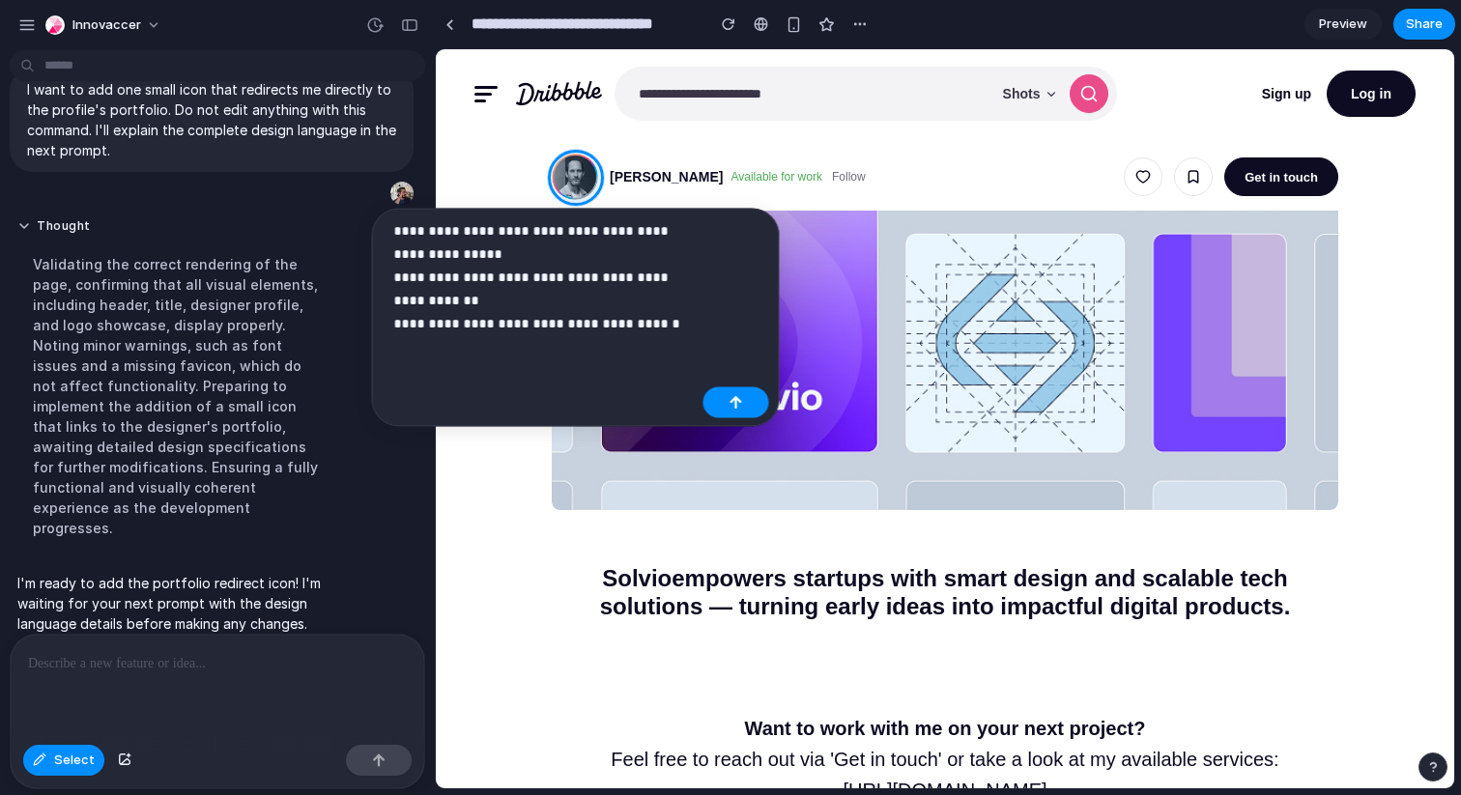
click at [628, 278] on p "**********" at bounding box center [544, 277] width 301 height 116
click at [578, 301] on p "**********" at bounding box center [544, 277] width 301 height 116
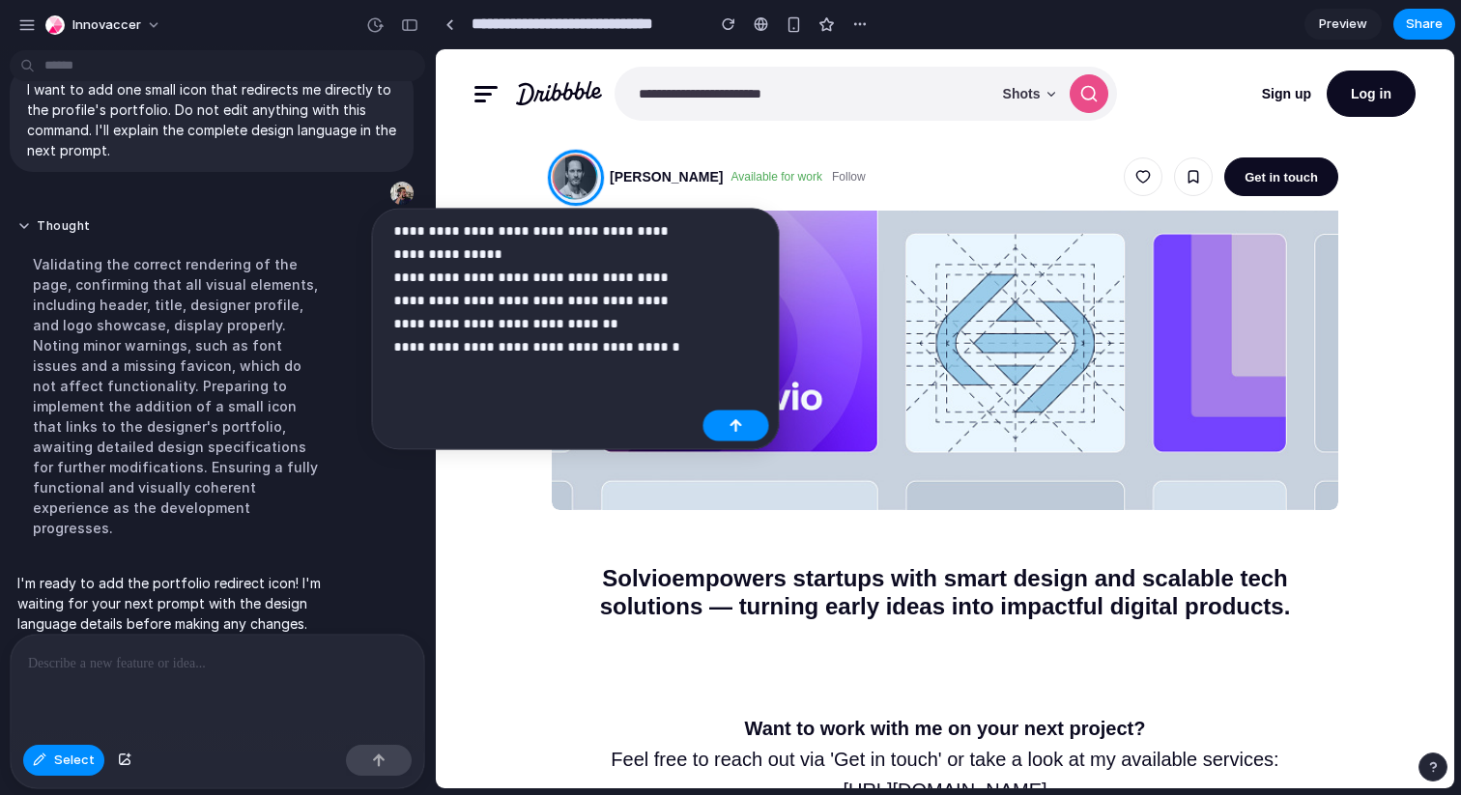
click at [706, 346] on div "**********" at bounding box center [576, 330] width 408 height 242
click at [652, 336] on p "**********" at bounding box center [544, 288] width 301 height 139
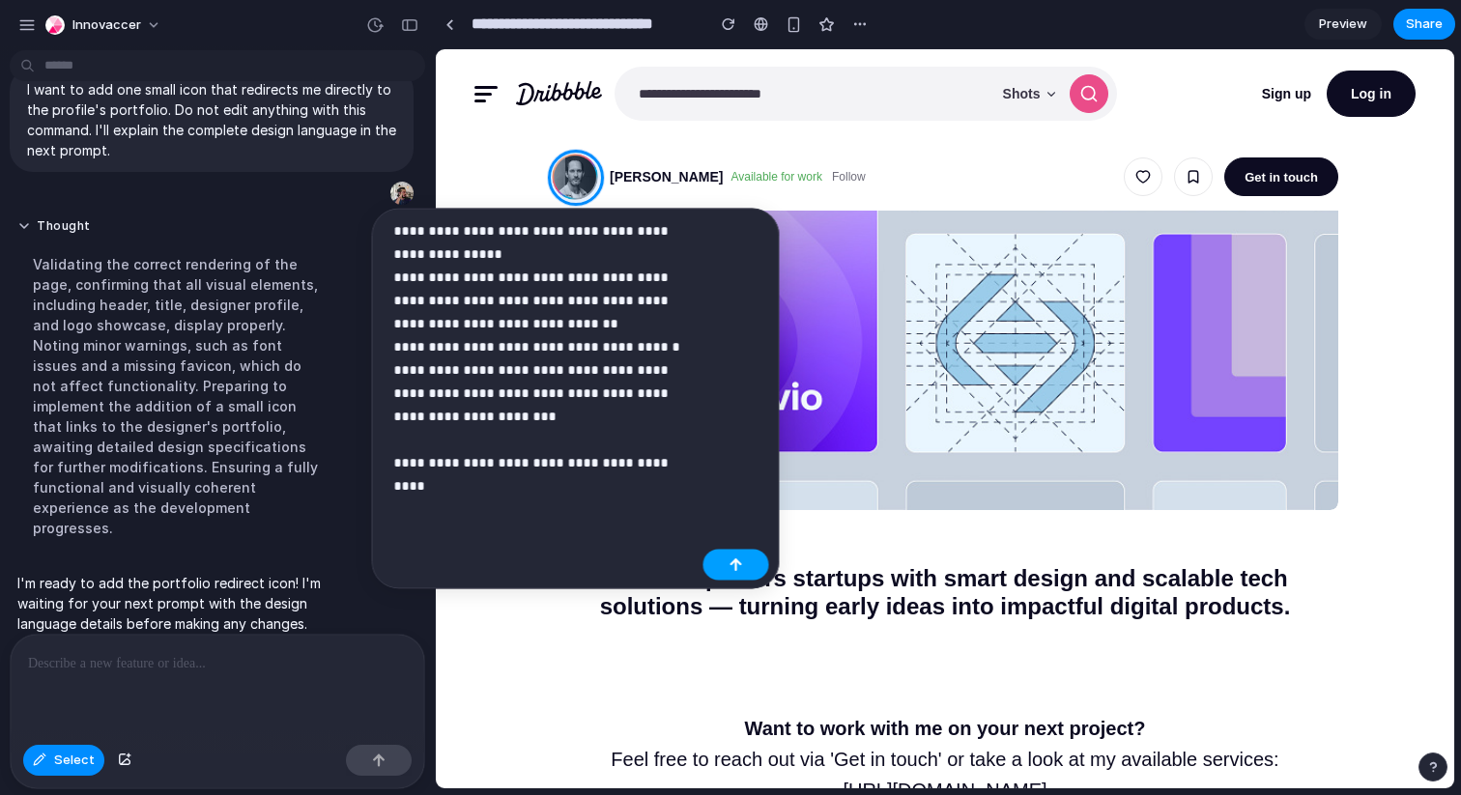
click at [723, 560] on button "button" at bounding box center [736, 565] width 66 height 31
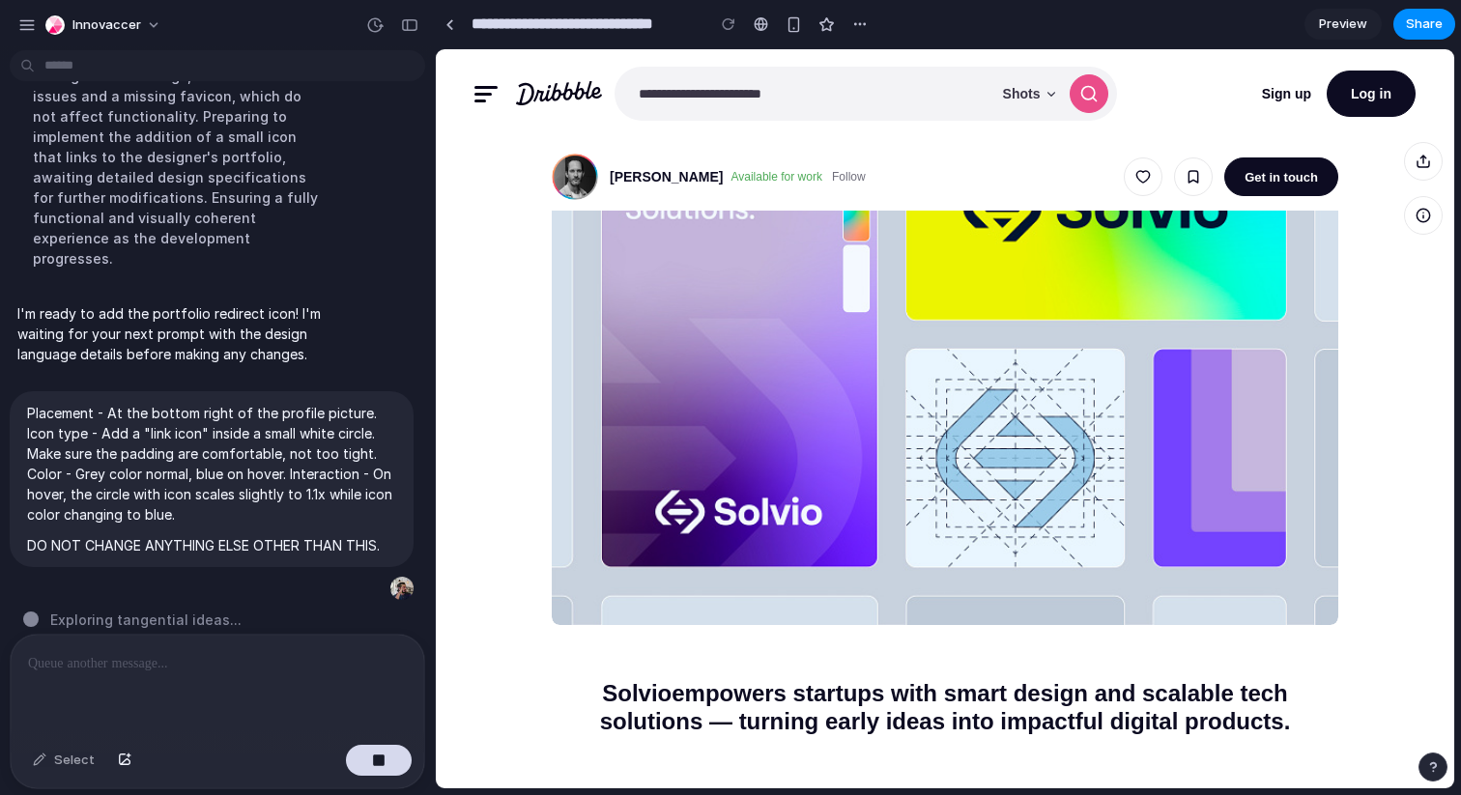
scroll to position [0, 0]
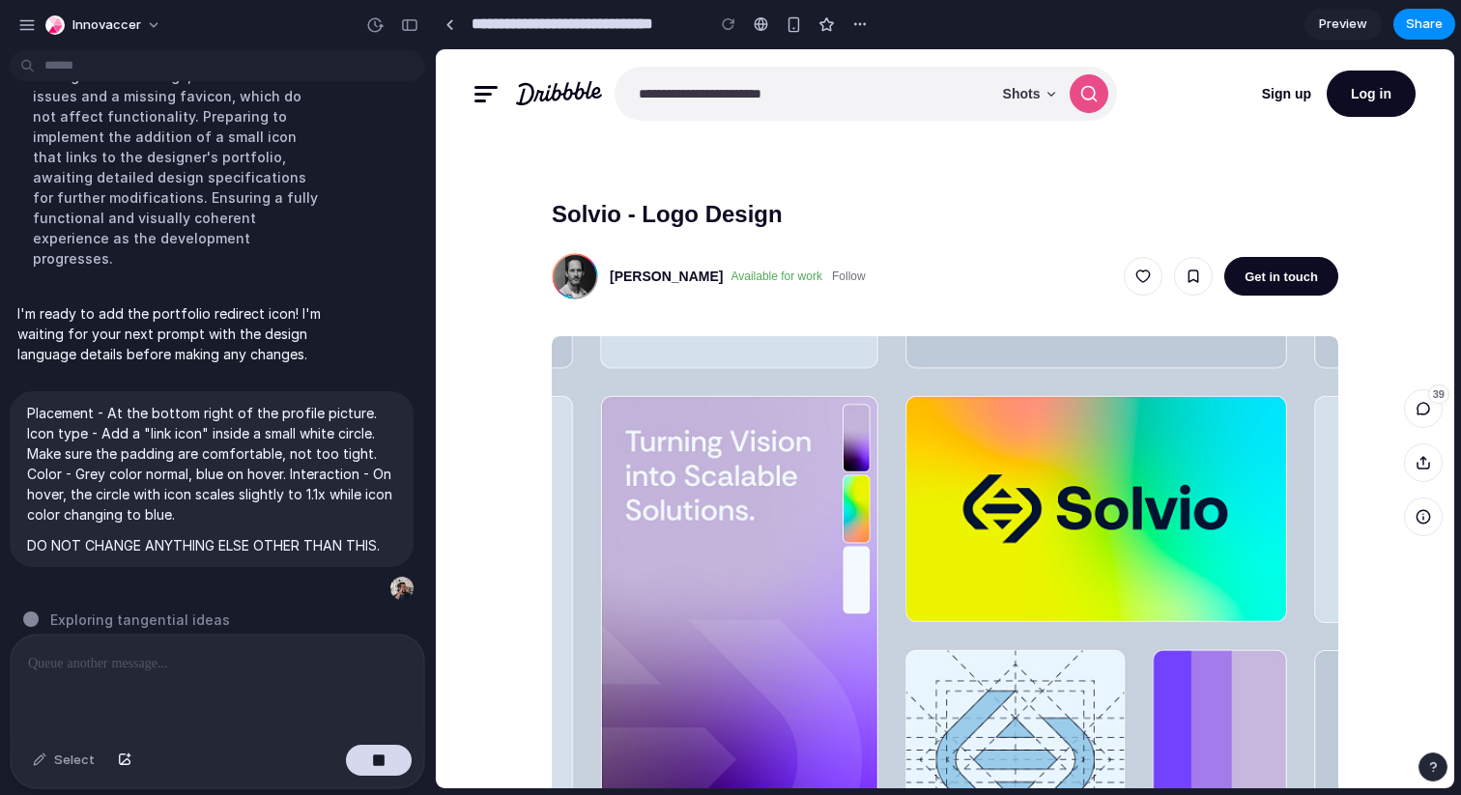
click at [174, 610] on span "Exploring tangential ideas" at bounding box center [140, 620] width 180 height 20
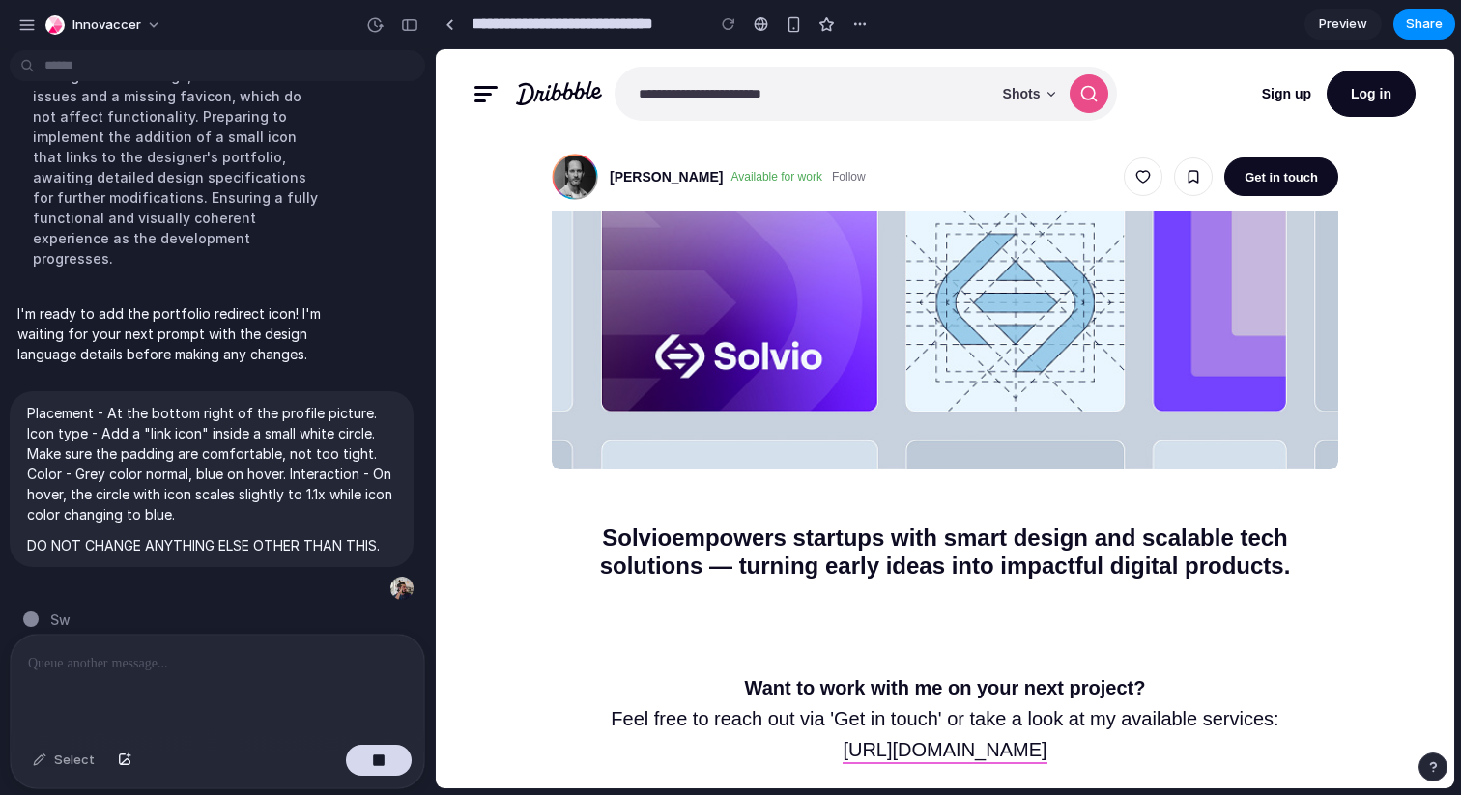
scroll to position [495, 0]
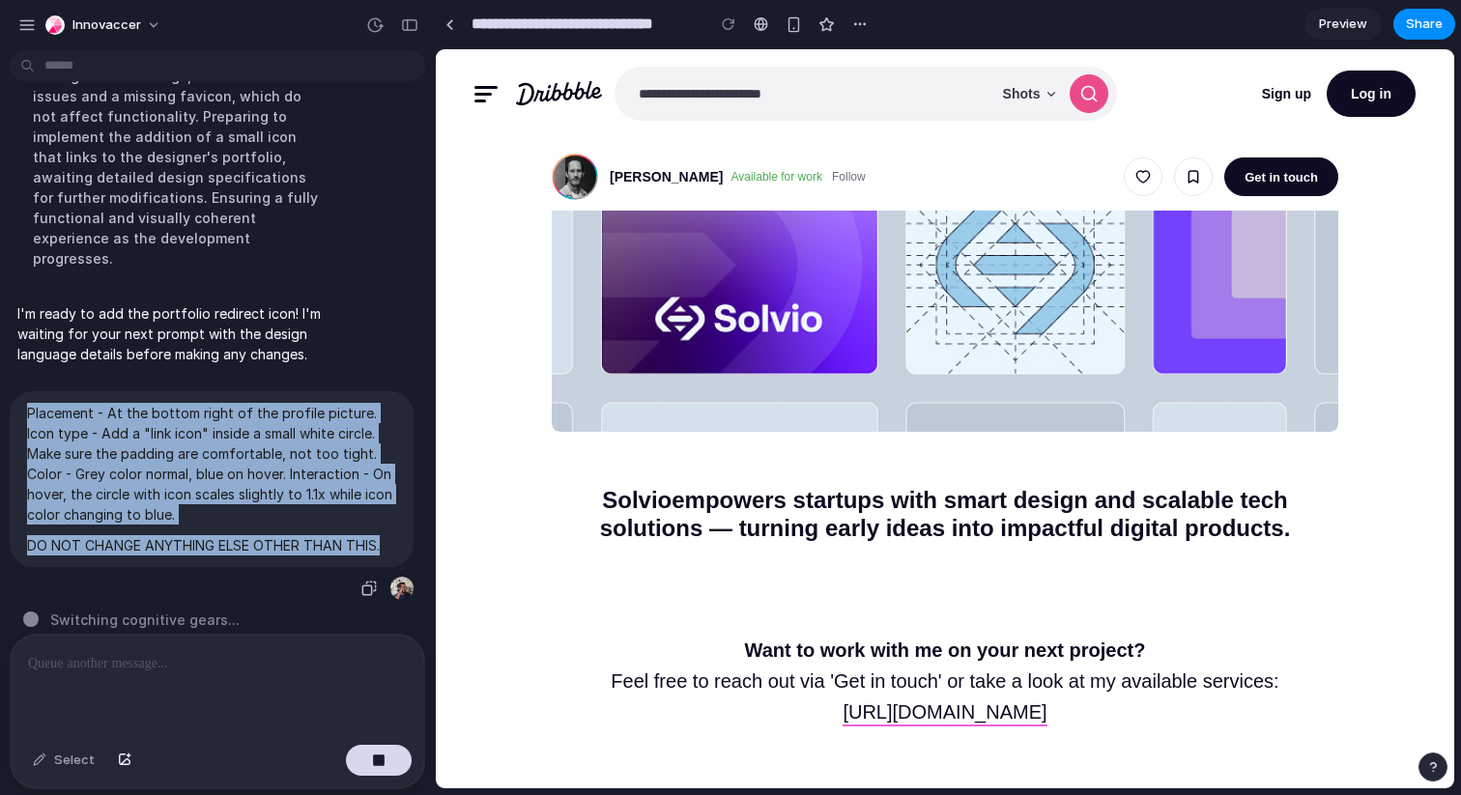
drag, startPoint x: 349, startPoint y: 529, endPoint x: 2, endPoint y: 401, distance: 369.6
click at [2, 401] on div "Placement - At the bottom right of the profile picture. Icon type - Add a "link…" at bounding box center [211, 496] width 423 height 211
copy span "Placement - At the bottom right of the profile picture. Icon type - Add a "link…"
click at [361, 765] on button "button" at bounding box center [379, 760] width 66 height 31
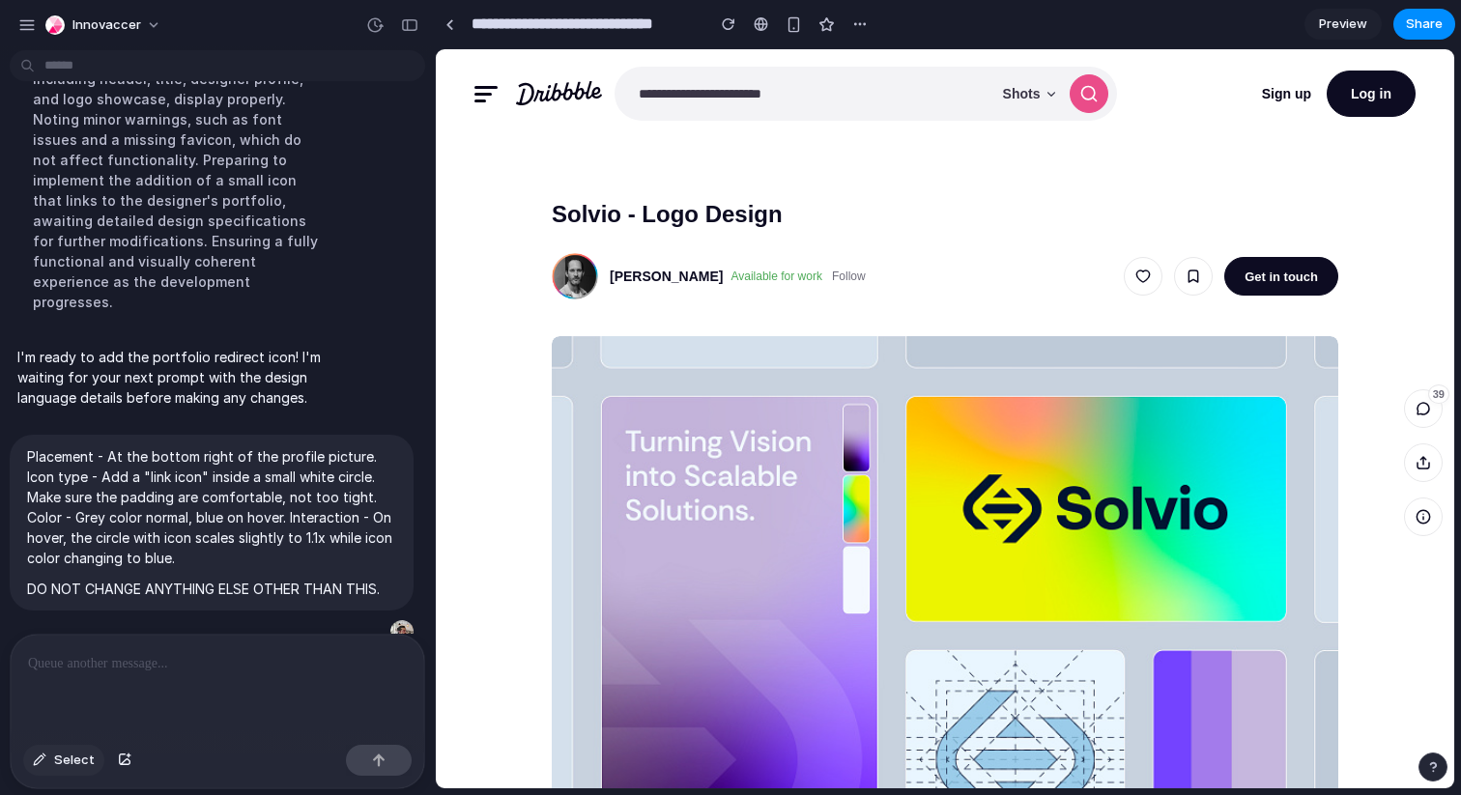
scroll to position [0, 0]
click at [55, 760] on span "Select" at bounding box center [74, 760] width 41 height 19
click at [588, 285] on div at bounding box center [945, 419] width 1017 height 738
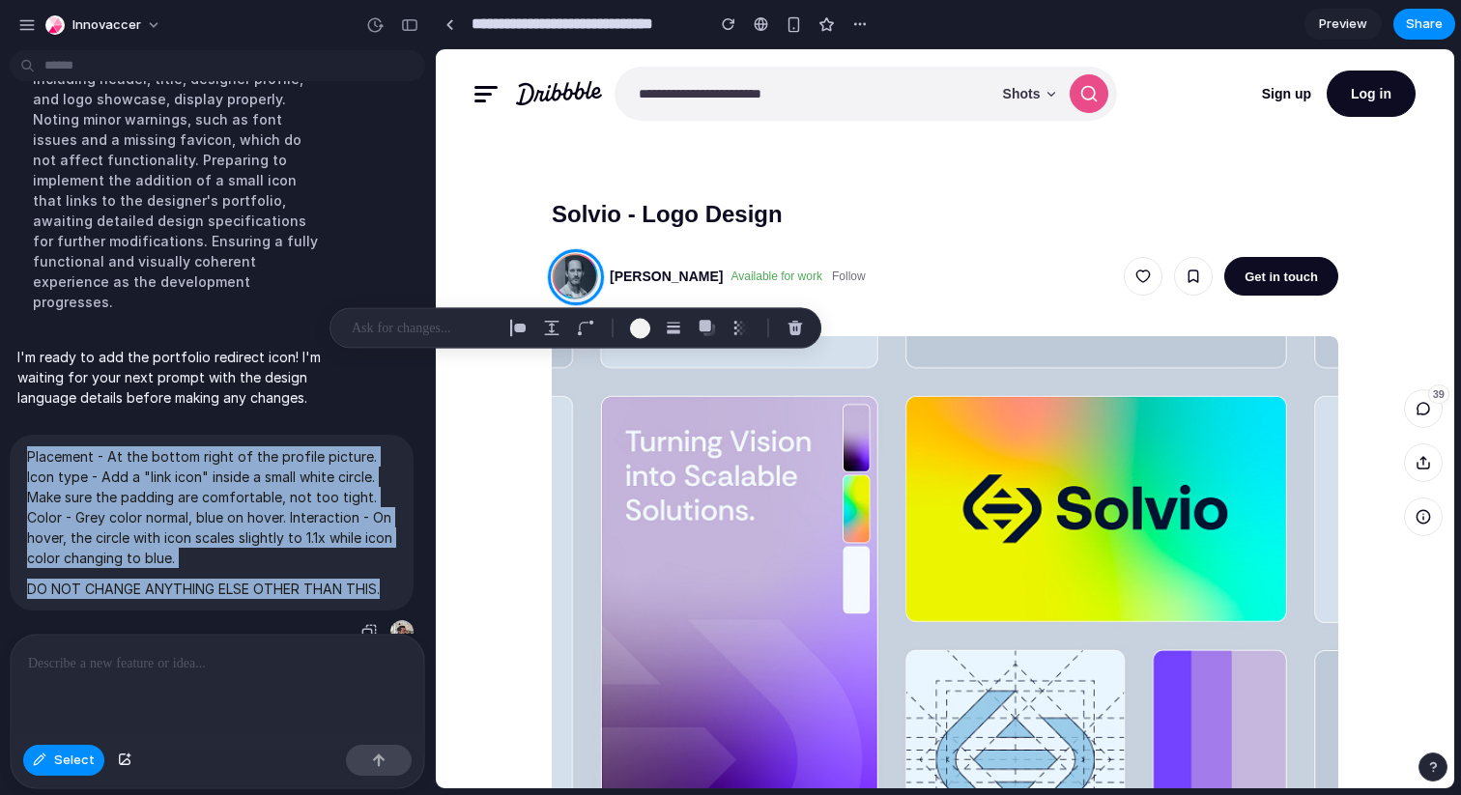
drag, startPoint x: 387, startPoint y: 574, endPoint x: 27, endPoint y: 441, distance: 384.3
click at [27, 446] on span "Placement - At the bottom right of the profile picture. Icon type - Add a "link…" at bounding box center [211, 522] width 369 height 153
copy span "Placement - At the bottom right of the profile picture. Icon type - Add a "link…"
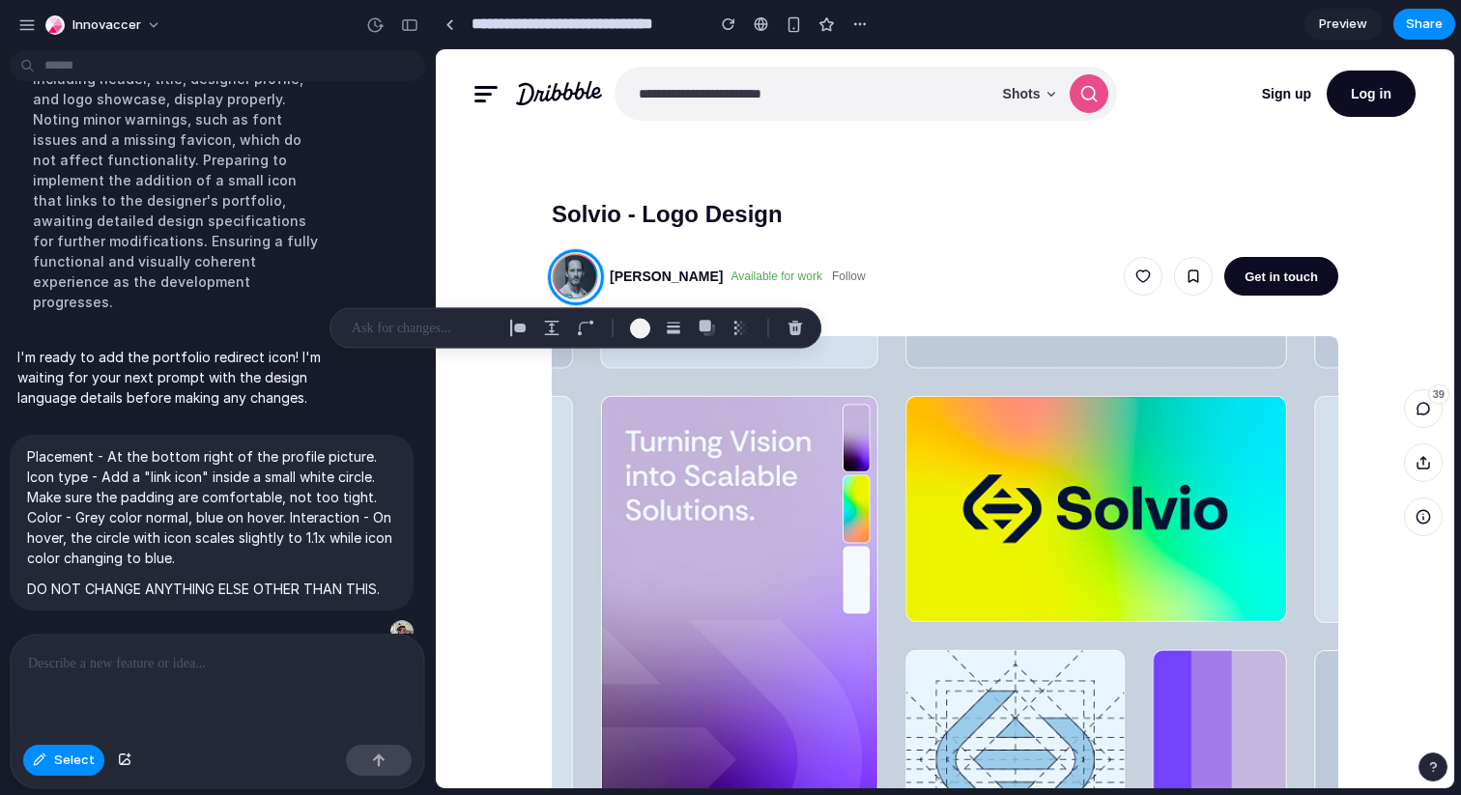
click at [431, 327] on p at bounding box center [423, 328] width 143 height 23
click at [234, 446] on p "Placement - At the bottom right of the profile picture. Icon type - Add a "link…" at bounding box center [211, 507] width 369 height 122
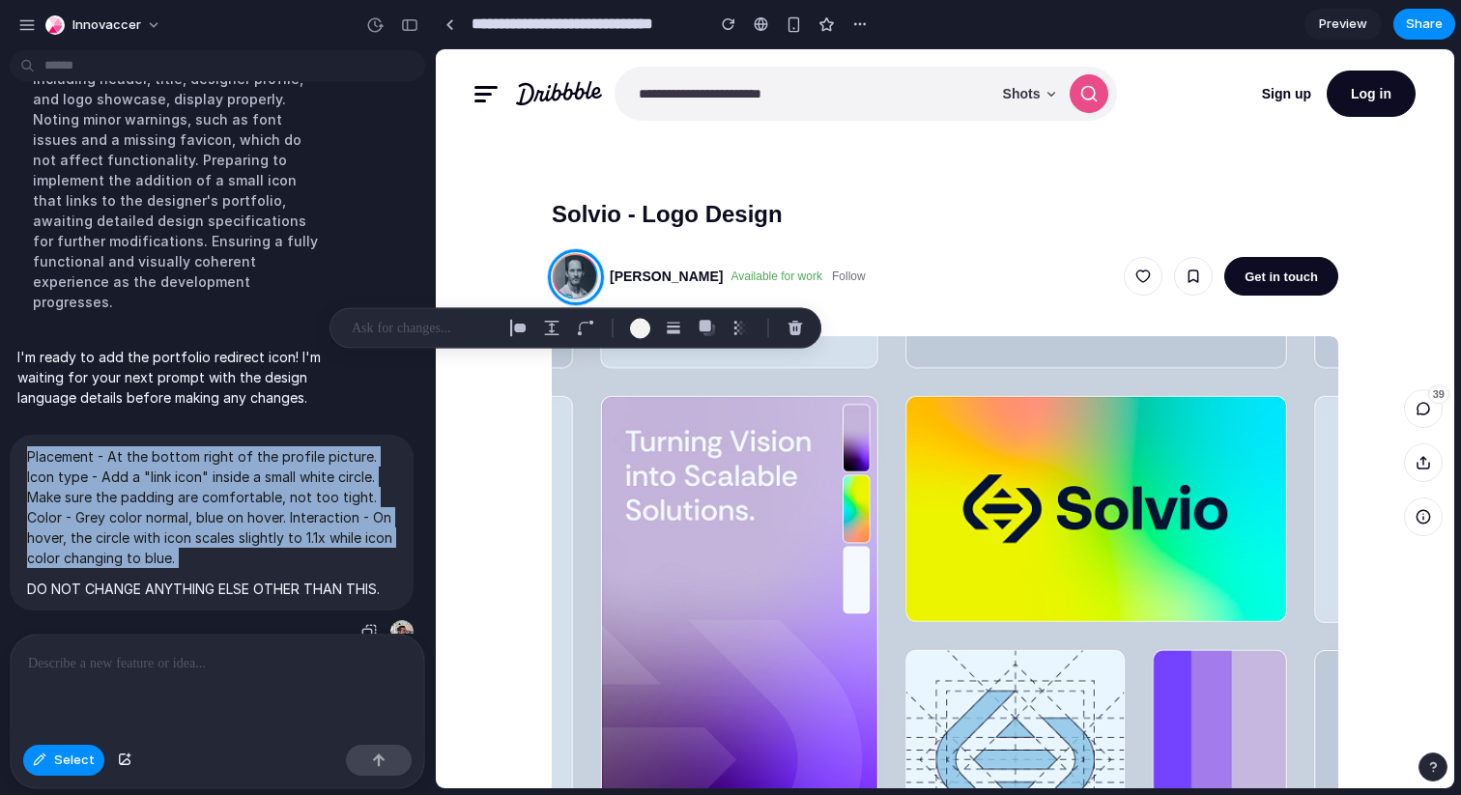
click at [234, 446] on p "Placement - At the bottom right of the profile picture. Icon type - Add a "link…" at bounding box center [211, 507] width 369 height 122
copy span "Placement - At the bottom right of the profile picture. Icon type - Add a "link…"
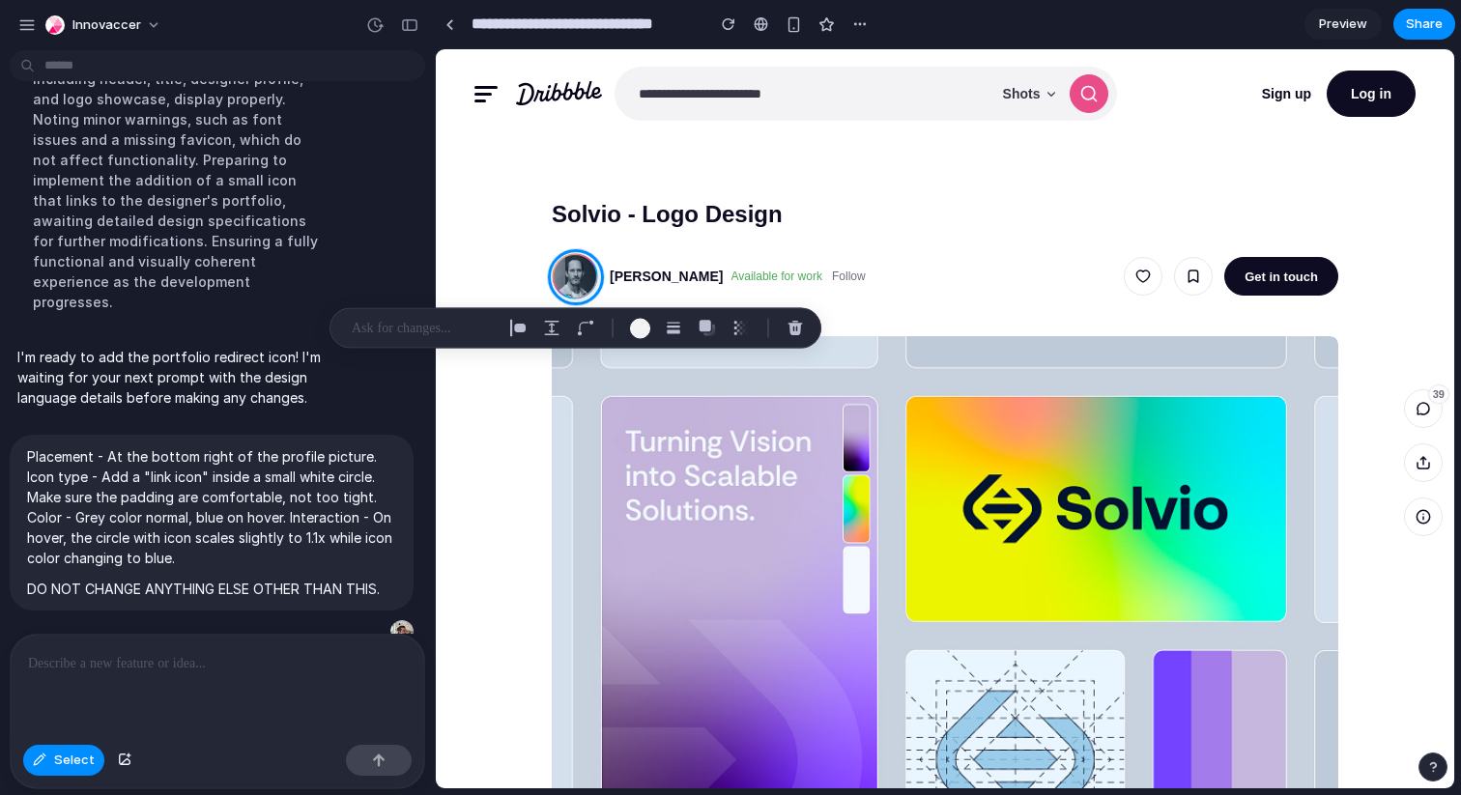
click at [446, 330] on p at bounding box center [423, 328] width 143 height 23
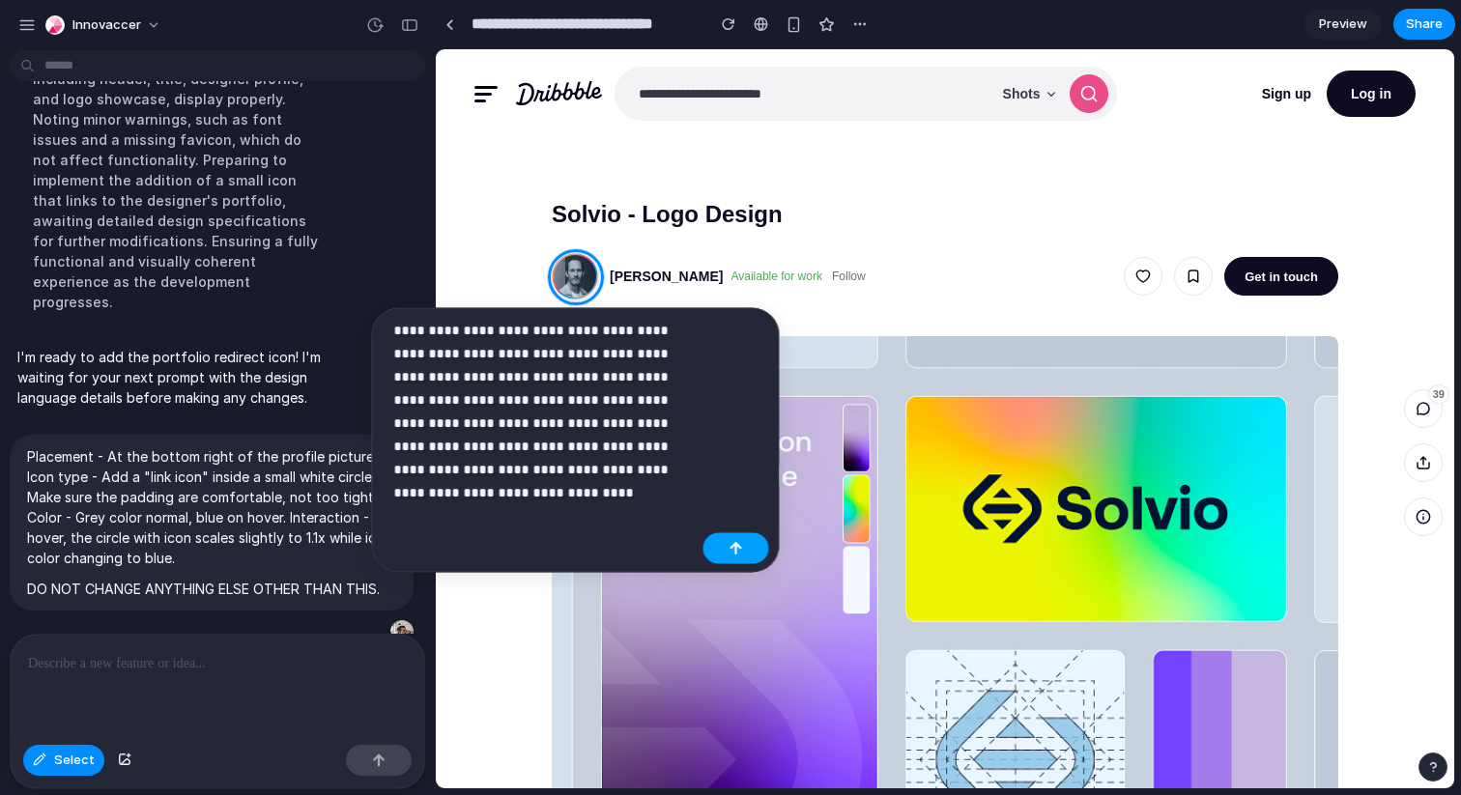
click at [730, 546] on div "button" at bounding box center [737, 549] width 14 height 14
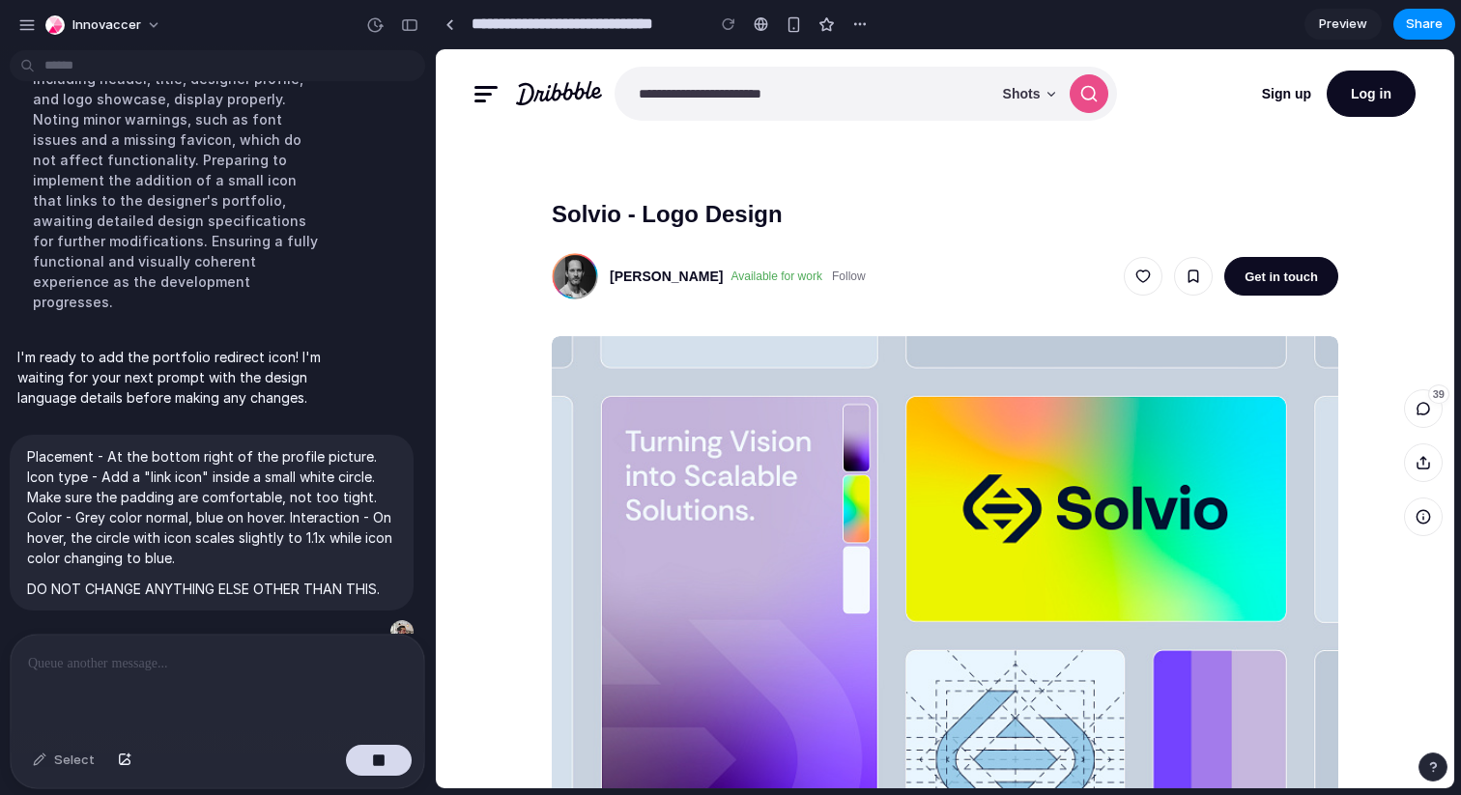
scroll to position [513, 0]
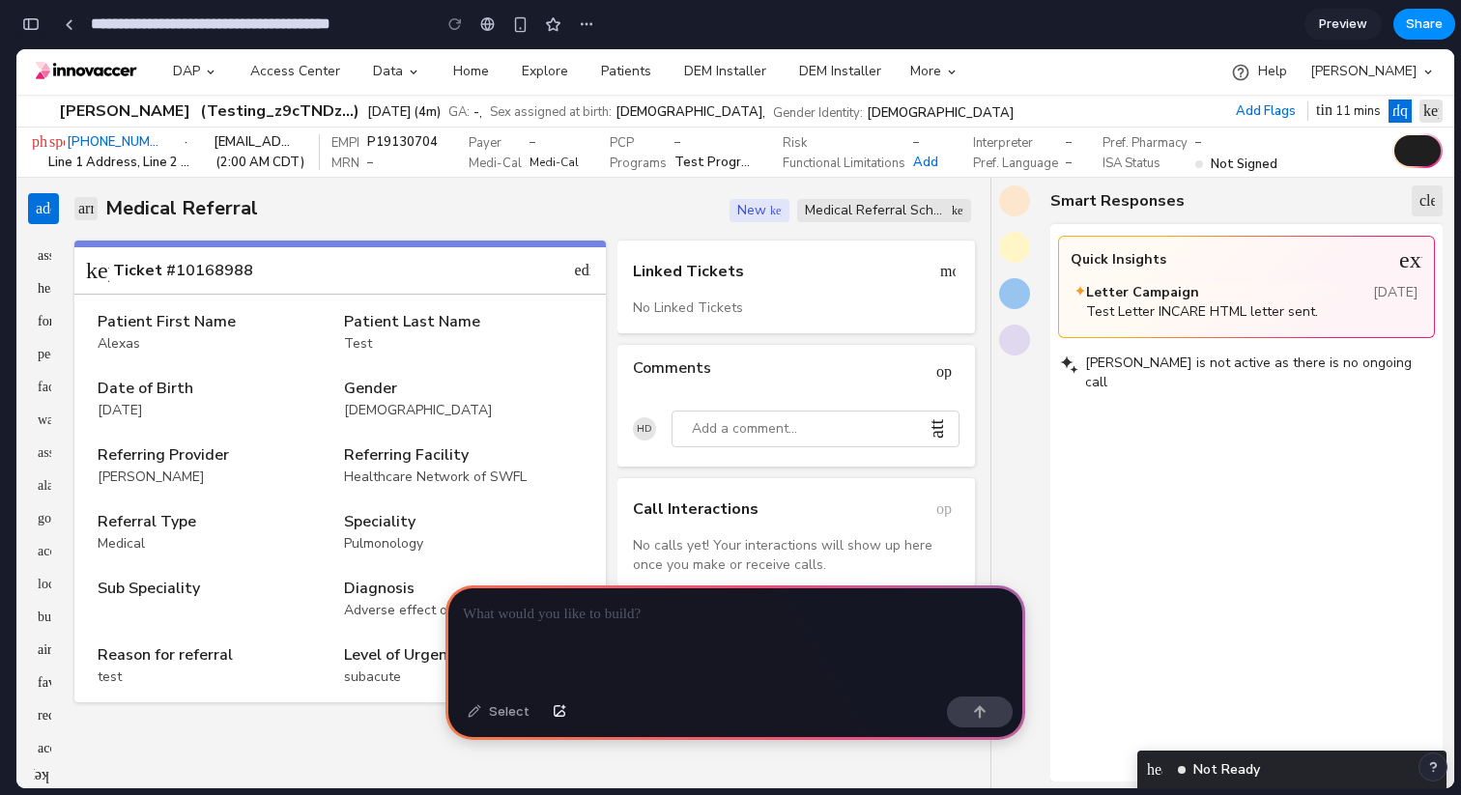
click at [40, 27] on button "button" at bounding box center [30, 24] width 31 height 31
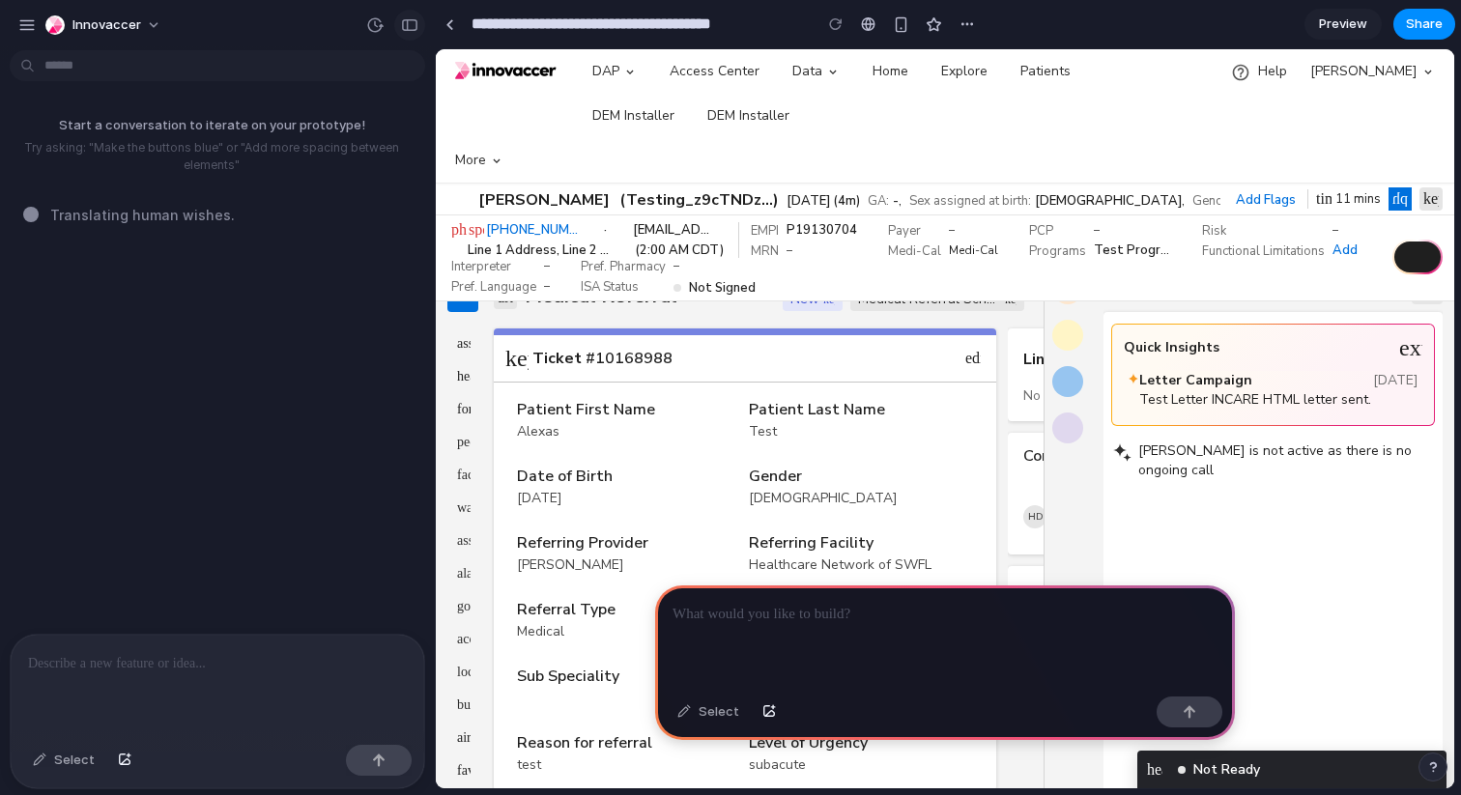
click at [421, 26] on button "button" at bounding box center [409, 25] width 31 height 31
click at [409, 25] on div "button" at bounding box center [409, 25] width 17 height 14
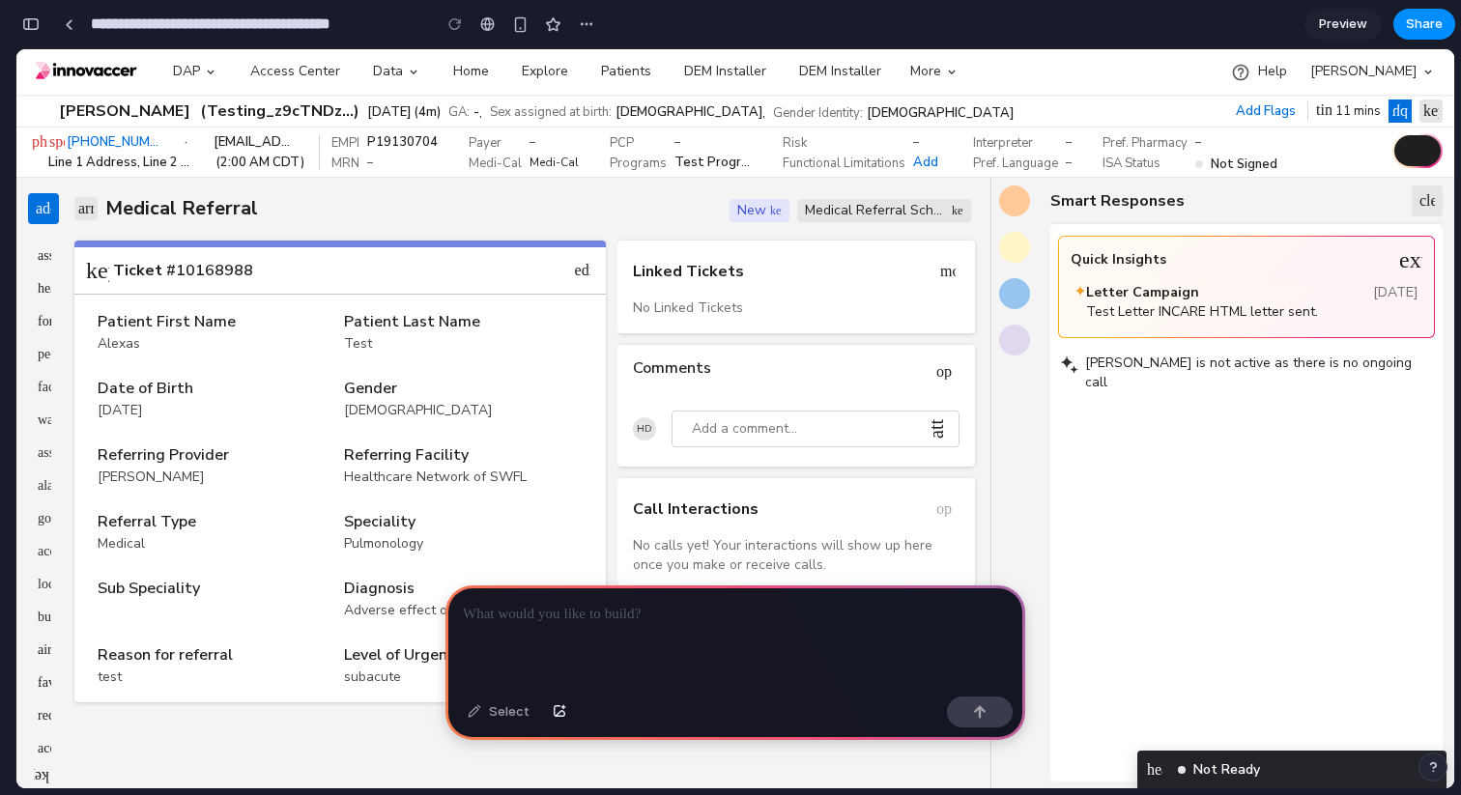
click at [1019, 206] on img at bounding box center [1014, 200] width 15 height 15
click at [1012, 257] on div at bounding box center [1014, 247] width 31 height 31
click at [1012, 307] on div at bounding box center [1014, 293] width 31 height 31
click at [1012, 347] on img at bounding box center [1014, 339] width 15 height 15
click at [1012, 175] on div "phone_disabled speaker_notes_off (332) 416-4975 content_copy · rahul@gmail.com …" at bounding box center [735, 152] width 1438 height 51
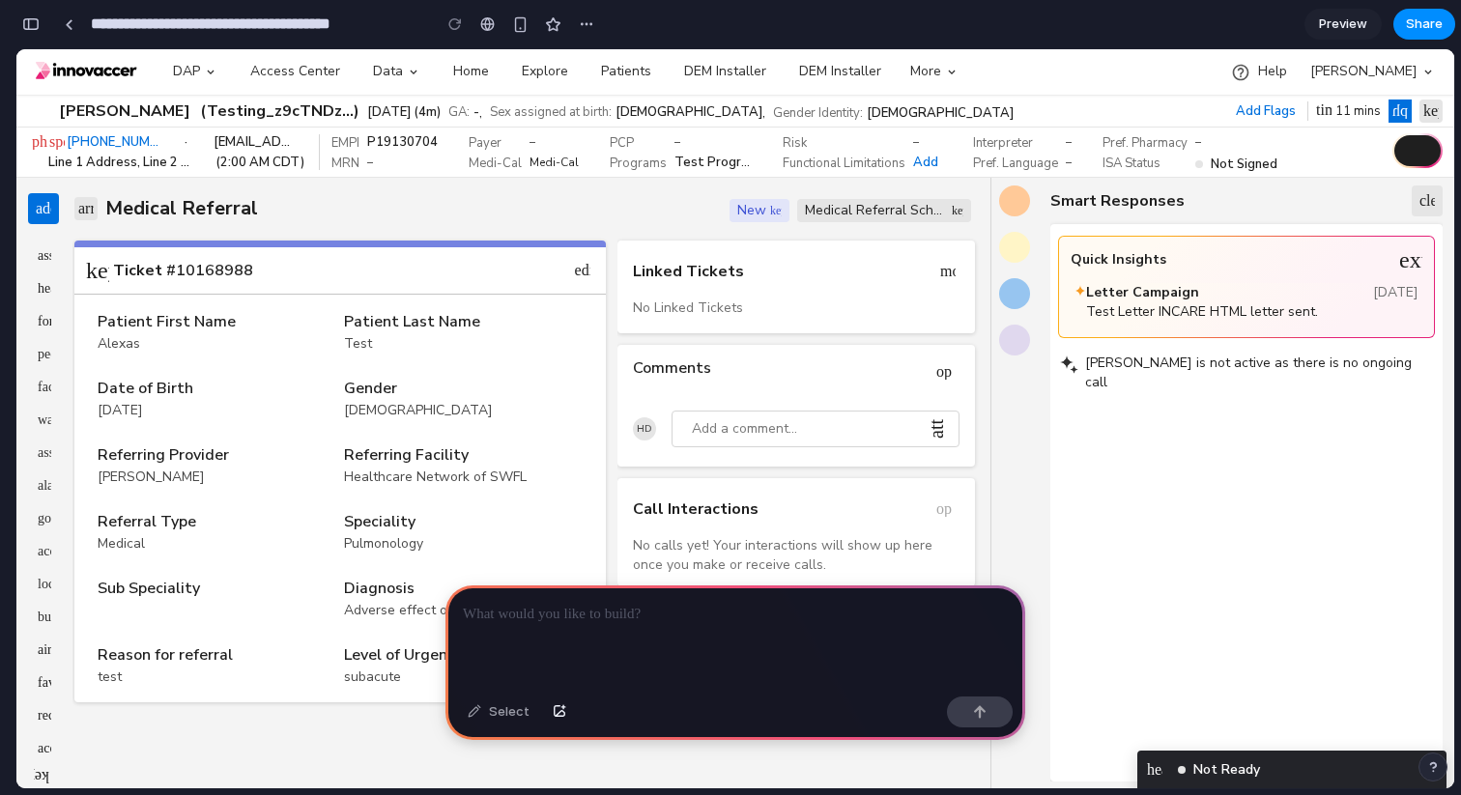
click at [1012, 191] on div at bounding box center [1014, 201] width 31 height 31
click at [1423, 191] on button "clear" at bounding box center [1427, 201] width 31 height 31
click at [38, 199] on button "add" at bounding box center [43, 208] width 31 height 31
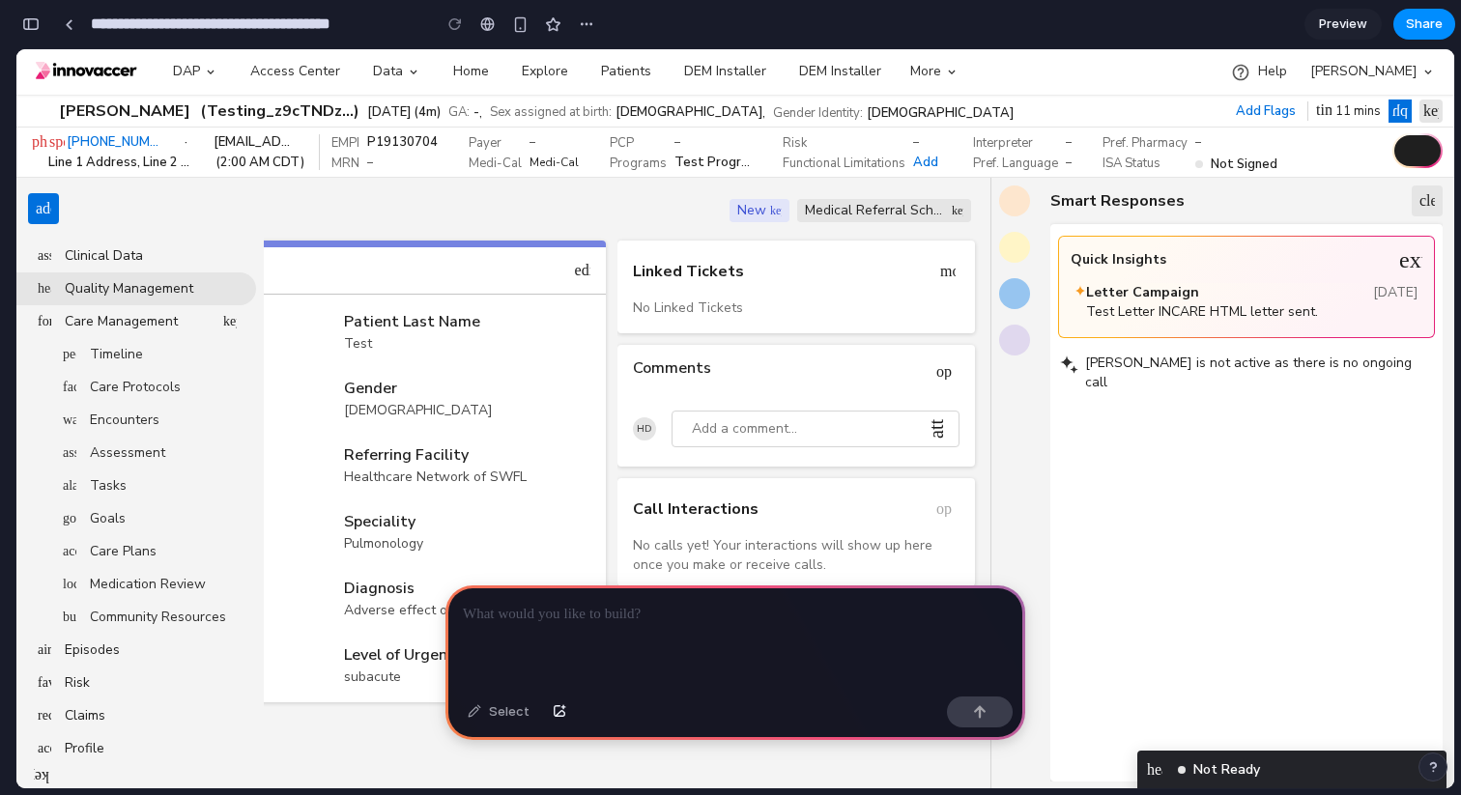
click at [38, 278] on link "health_and_safety Quality Management" at bounding box center [131, 288] width 198 height 27
click at [83, 246] on span "Clinical Data" at bounding box center [142, 255] width 155 height 19
